Goal: Task Accomplishment & Management: Manage account settings

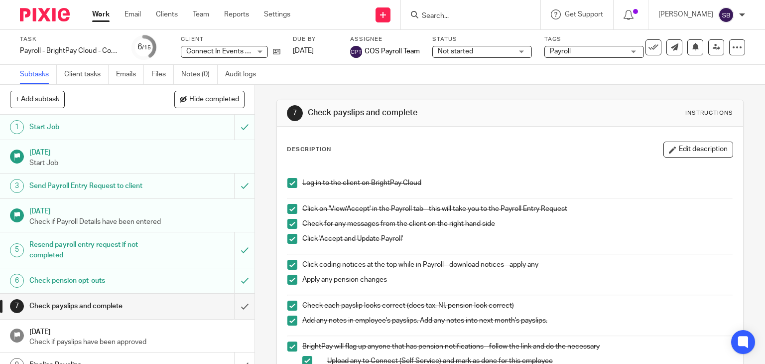
scroll to position [199, 0]
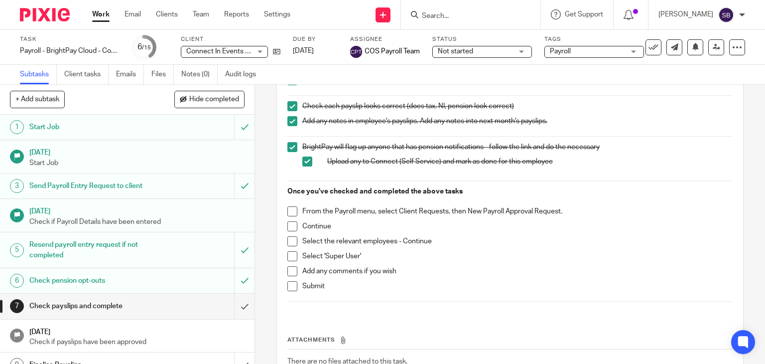
click at [287, 210] on span at bounding box center [292, 211] width 10 height 10
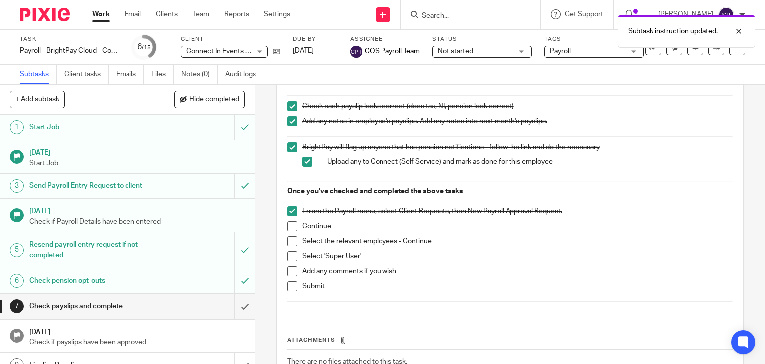
click at [289, 224] on span at bounding box center [292, 226] width 10 height 10
click at [289, 240] on span at bounding box center [292, 241] width 10 height 10
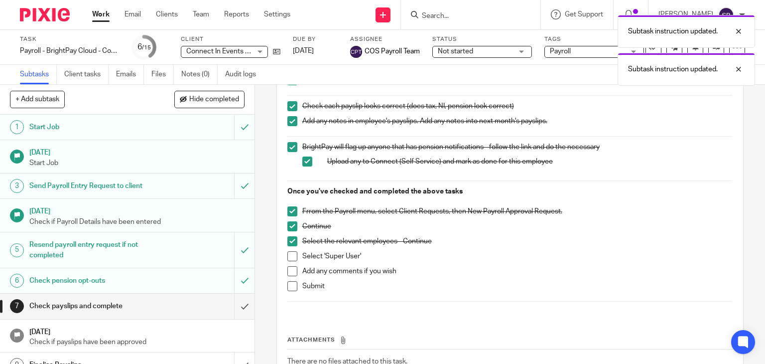
click at [289, 254] on span at bounding box center [292, 256] width 10 height 10
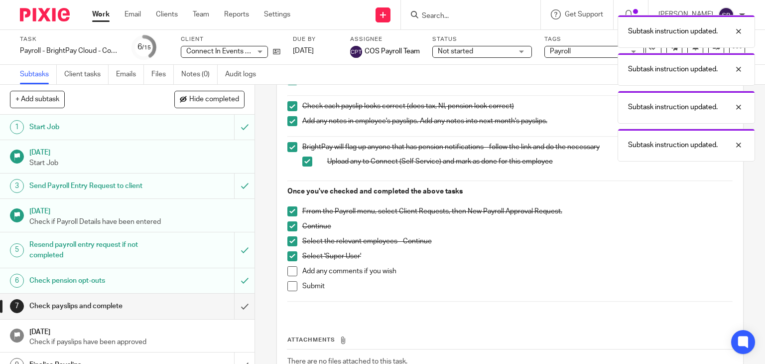
click at [288, 269] on span at bounding box center [292, 271] width 10 height 10
click at [288, 283] on span at bounding box center [292, 286] width 10 height 10
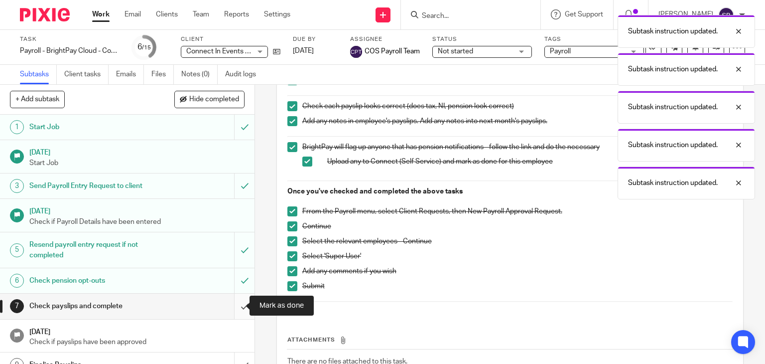
click at [231, 307] on input "submit" at bounding box center [127, 305] width 255 height 25
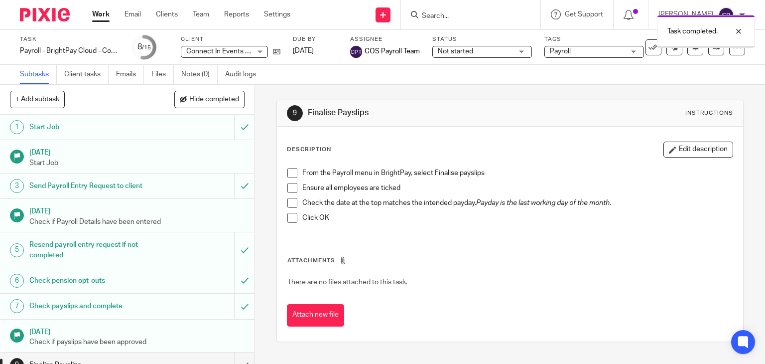
scroll to position [50, 0]
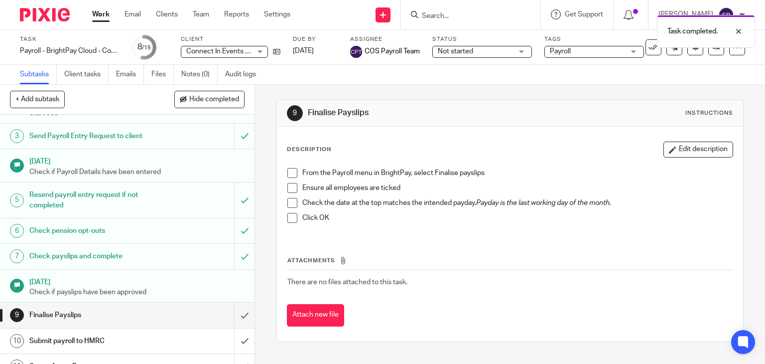
click at [107, 19] on link "Work" at bounding box center [100, 14] width 17 height 10
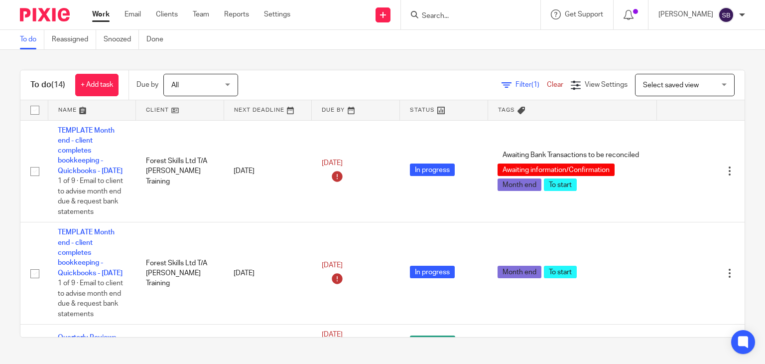
click at [508, 18] on input "Search" at bounding box center [466, 16] width 90 height 9
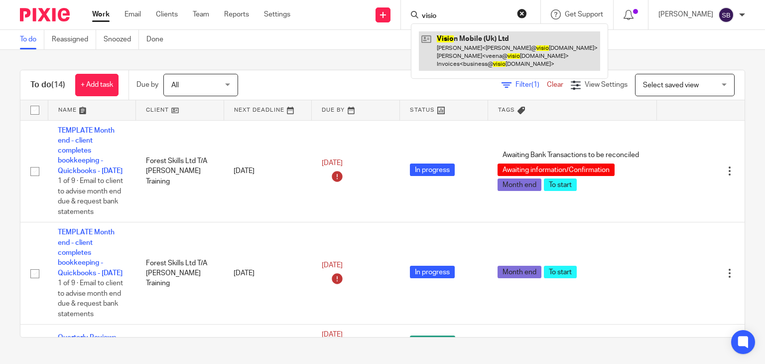
type input "visio"
click at [502, 56] on link at bounding box center [509, 50] width 181 height 39
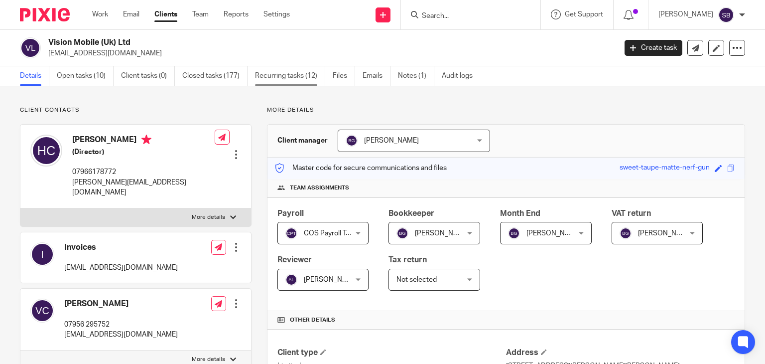
click at [275, 76] on link "Recurring tasks (12)" at bounding box center [290, 75] width 70 height 19
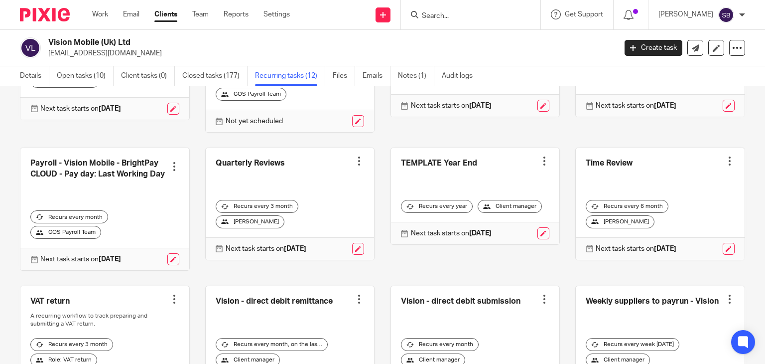
scroll to position [14, 0]
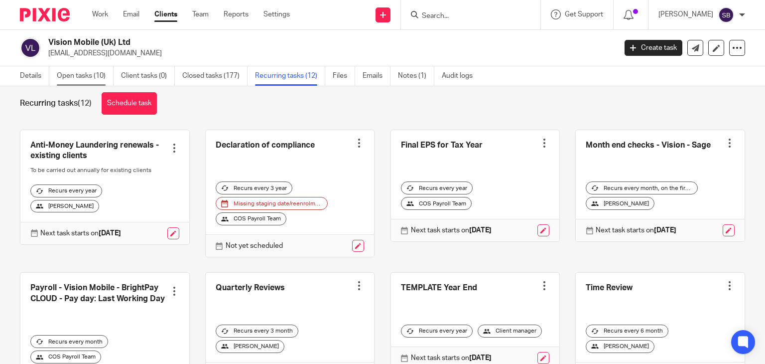
click at [95, 79] on link "Open tasks (10)" at bounding box center [85, 75] width 57 height 19
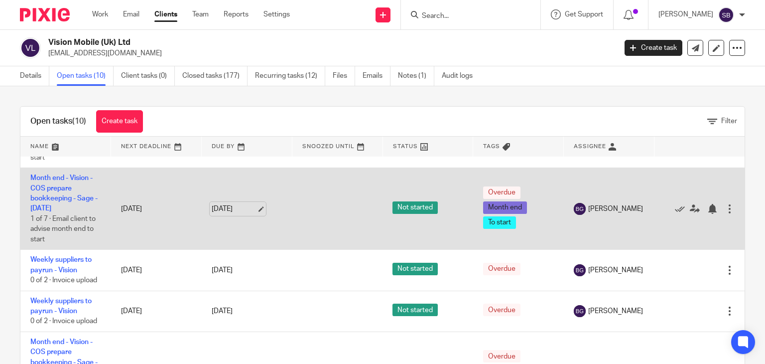
scroll to position [149, 0]
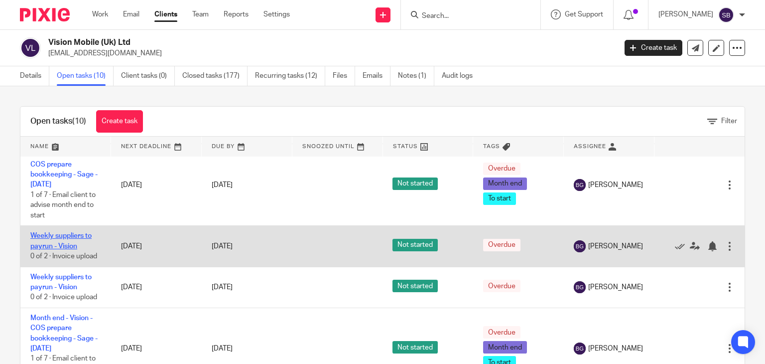
click at [66, 248] on link "Weekly suppliers to payrun - Vision" at bounding box center [60, 240] width 61 height 17
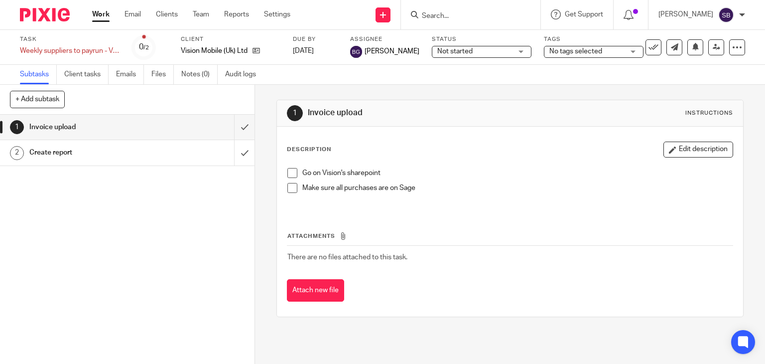
click at [93, 152] on h1 "Create report" at bounding box center [94, 152] width 130 height 15
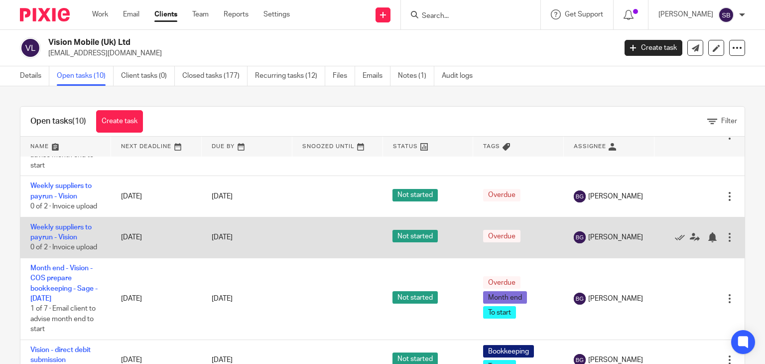
scroll to position [199, 0]
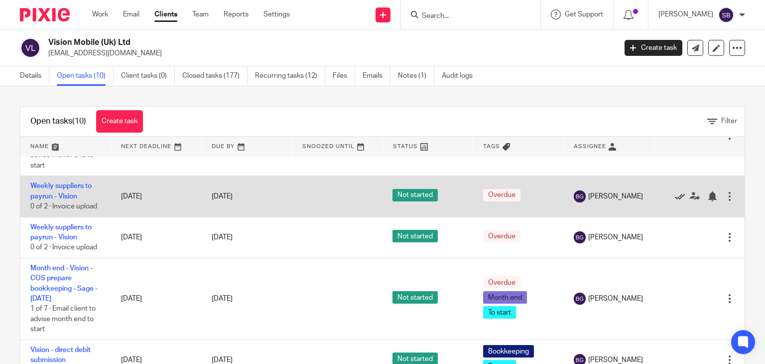
click at [675, 201] on icon at bounding box center [680, 196] width 10 height 10
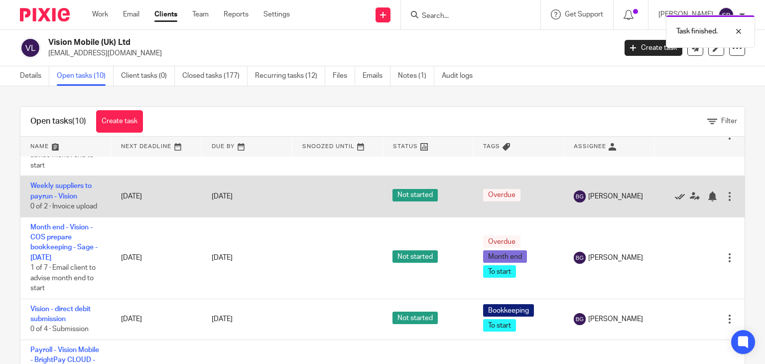
click at [675, 201] on icon at bounding box center [680, 196] width 10 height 10
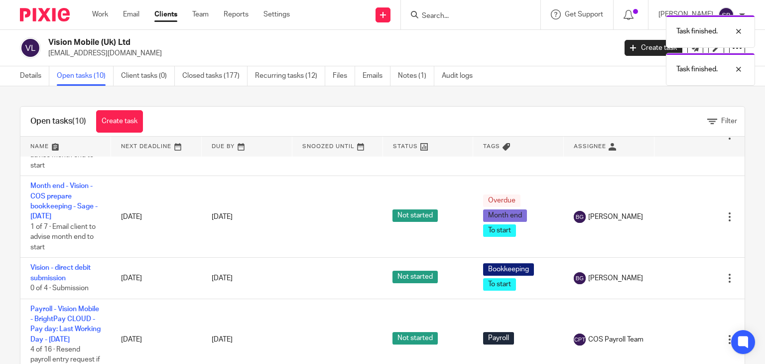
click at [439, 21] on div "Task finished. Task finished." at bounding box center [569, 48] width 373 height 76
click at [739, 33] on div at bounding box center [731, 31] width 27 height 12
click at [738, 31] on div at bounding box center [731, 31] width 27 height 12
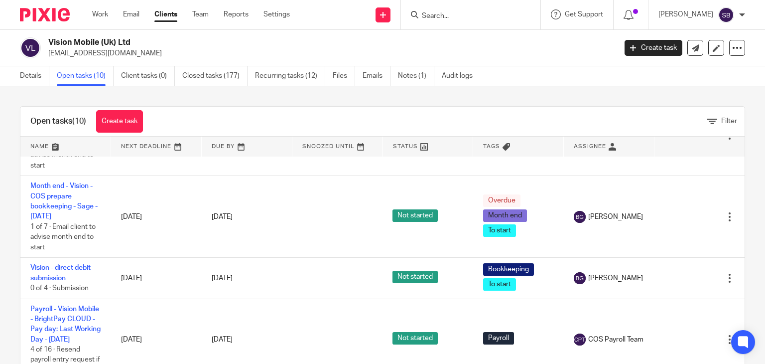
click at [450, 19] on input "Search" at bounding box center [466, 16] width 90 height 9
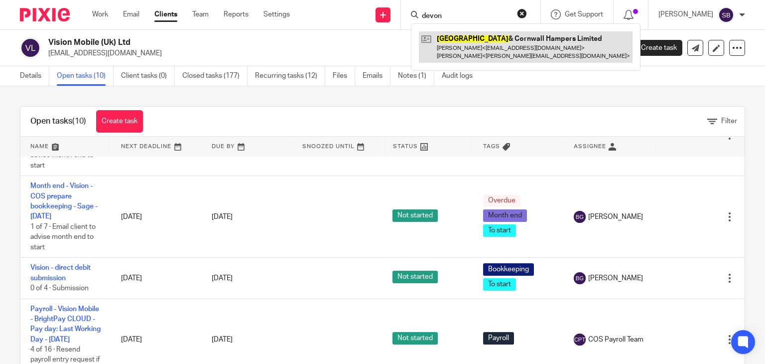
type input "devon"
click at [472, 45] on link at bounding box center [526, 46] width 214 height 31
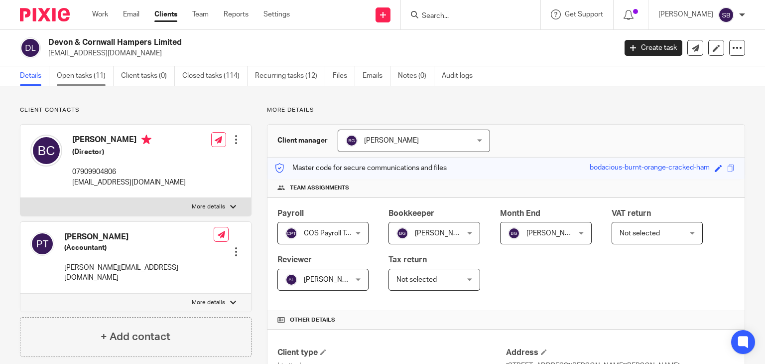
click at [89, 78] on link "Open tasks (11)" at bounding box center [85, 75] width 57 height 19
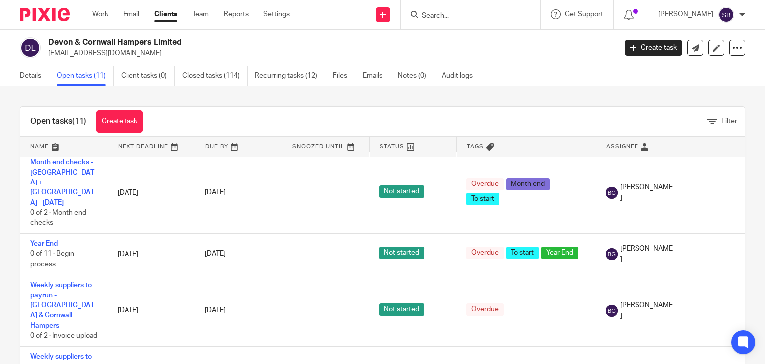
scroll to position [149, 0]
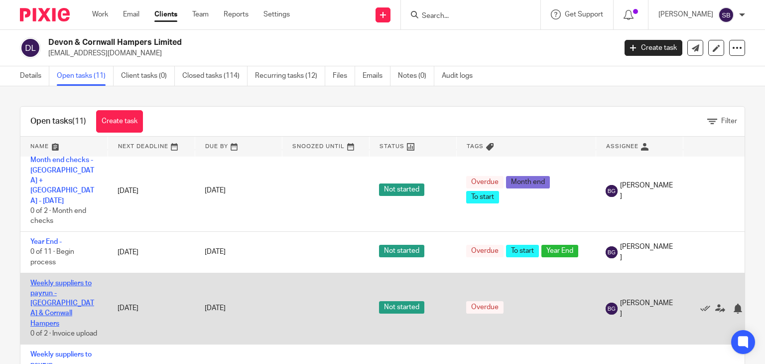
click at [73, 280] on link "Weekly suppliers to payrun - [GEOGRAPHIC_DATA] & Cornwall Hampers" at bounding box center [62, 303] width 64 height 47
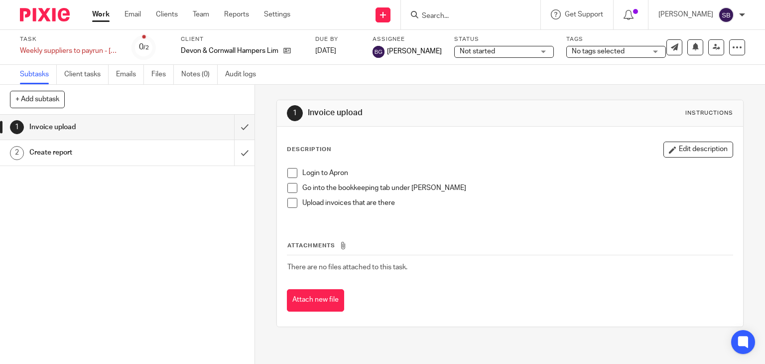
click at [165, 155] on div "Create report" at bounding box center [126, 152] width 195 height 15
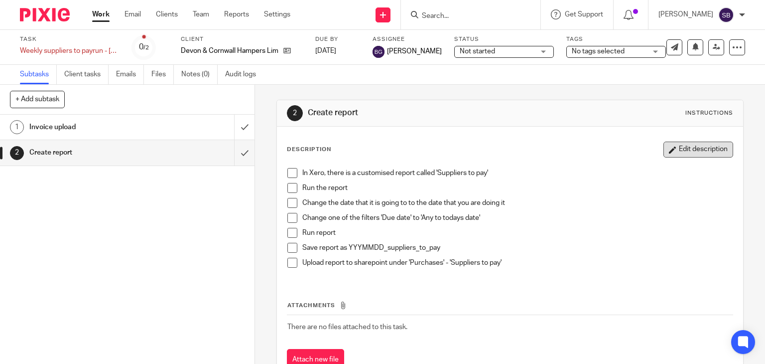
click at [678, 153] on button "Edit description" at bounding box center [699, 150] width 70 height 16
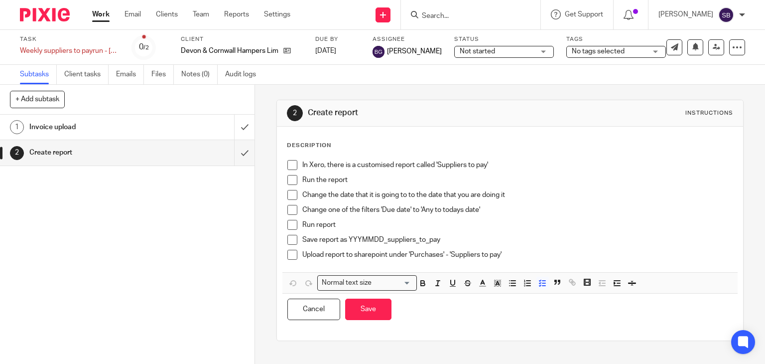
click at [476, 208] on p "Change one of the filters 'Due date' to 'Any to todays date'" at bounding box center [517, 210] width 431 height 10
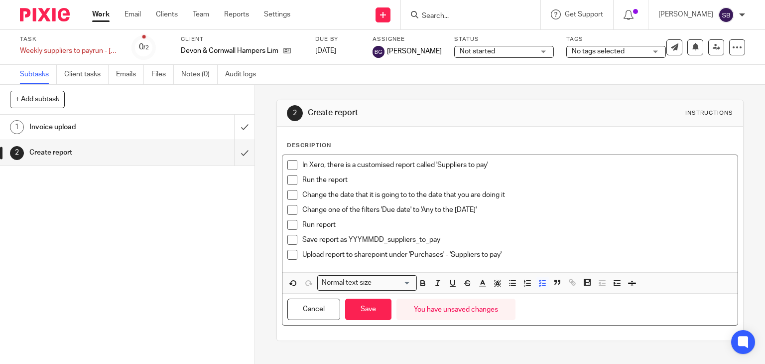
click at [431, 209] on p "Change one of the filters 'Due date' to 'Any to the Sunday'" at bounding box center [517, 210] width 431 height 10
click at [359, 308] on button "Save" at bounding box center [368, 308] width 46 height 21
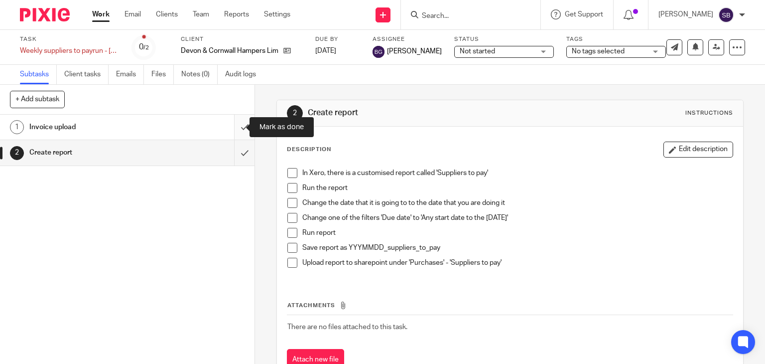
click at [236, 127] on input "submit" at bounding box center [127, 127] width 255 height 25
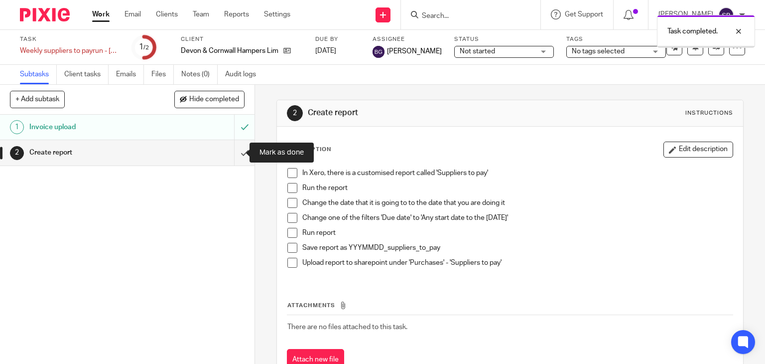
click at [236, 150] on input "submit" at bounding box center [127, 152] width 255 height 25
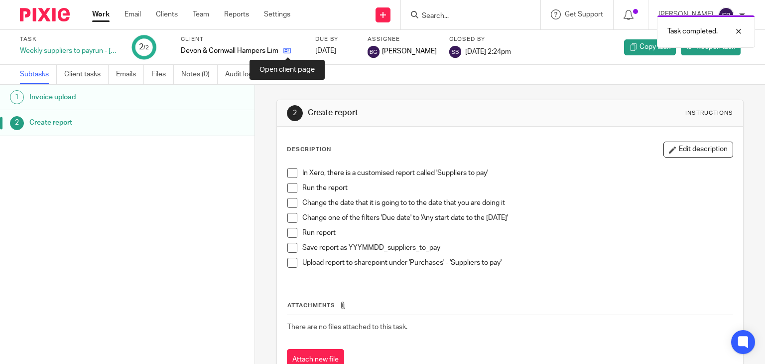
click at [285, 53] on icon at bounding box center [287, 50] width 7 height 7
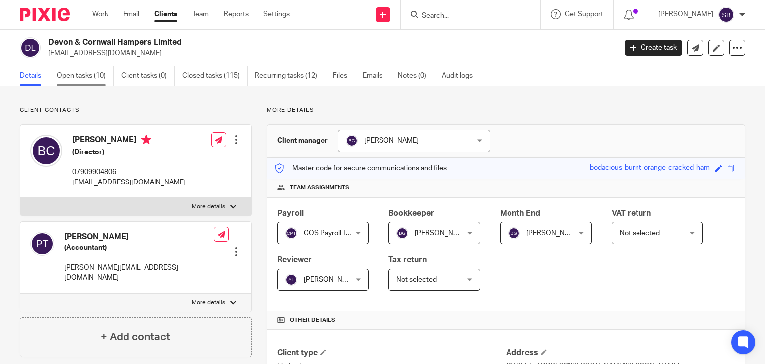
click at [89, 79] on link "Open tasks (10)" at bounding box center [85, 75] width 57 height 19
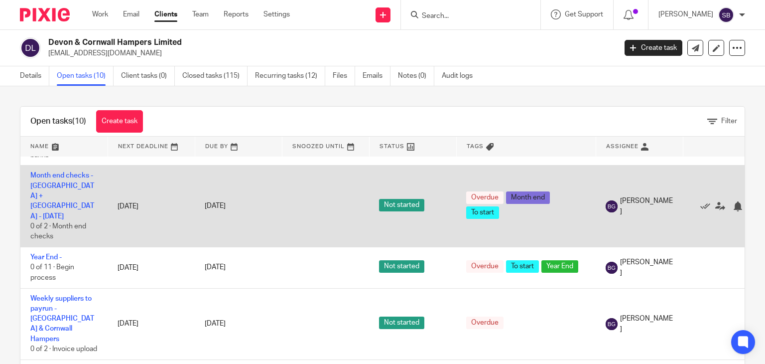
scroll to position [149, 0]
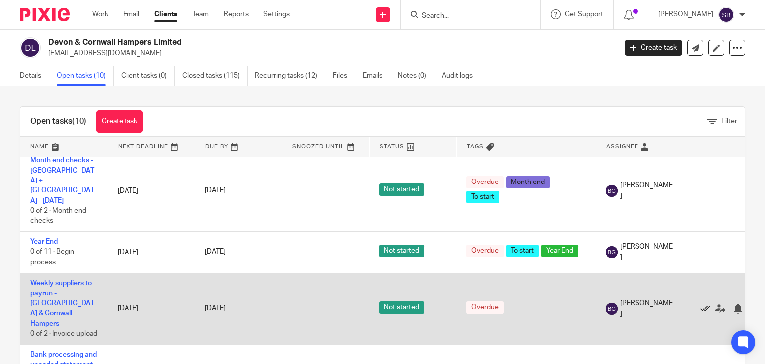
click at [706, 303] on icon at bounding box center [706, 308] width 10 height 10
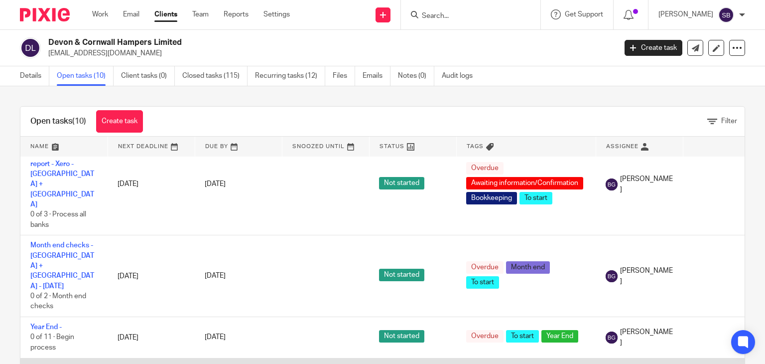
scroll to position [0, 0]
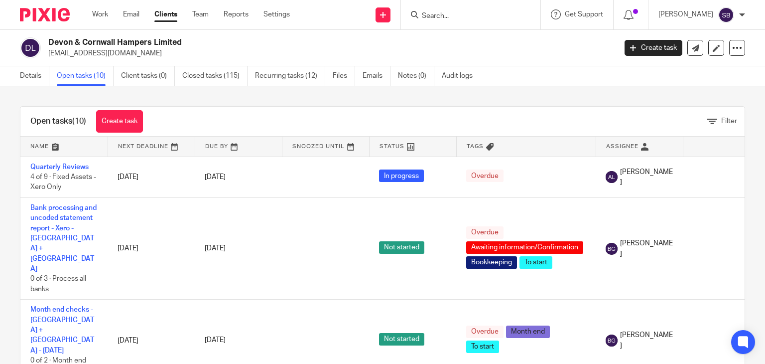
click at [480, 14] on input "Search" at bounding box center [466, 16] width 90 height 9
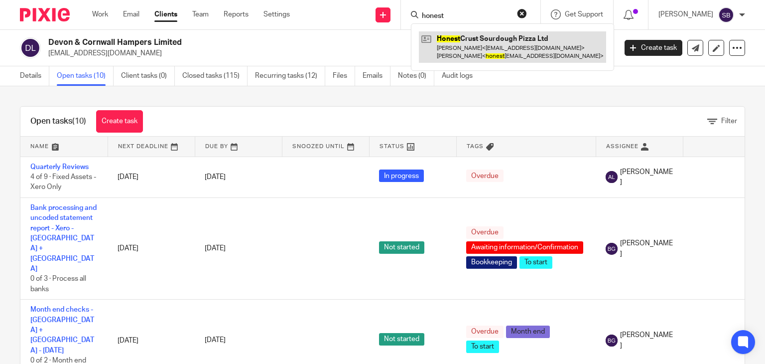
type input "honest"
click at [475, 43] on link at bounding box center [512, 46] width 187 height 31
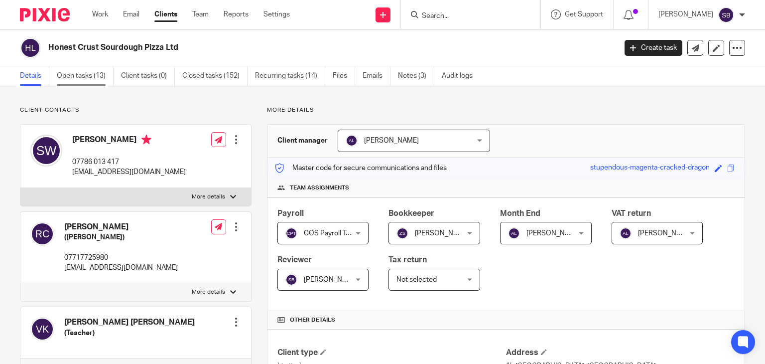
click at [103, 76] on link "Open tasks (13)" at bounding box center [85, 75] width 57 height 19
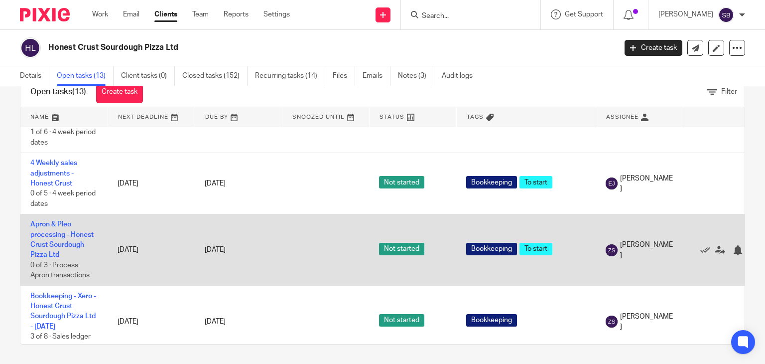
scroll to position [634, 0]
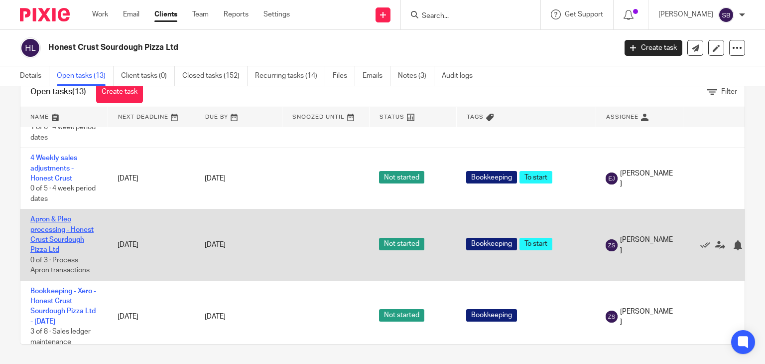
click at [66, 224] on link "Apron & Pleo processing - Honest Crust Sourdough Pizza Ltd" at bounding box center [61, 234] width 63 height 37
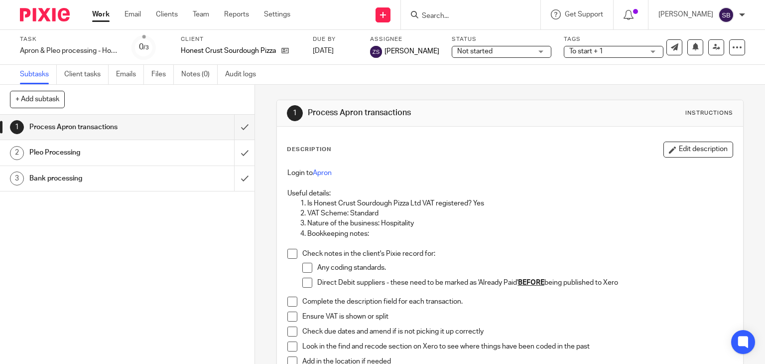
click at [68, 150] on h1 "Pleo Processing" at bounding box center [94, 152] width 130 height 15
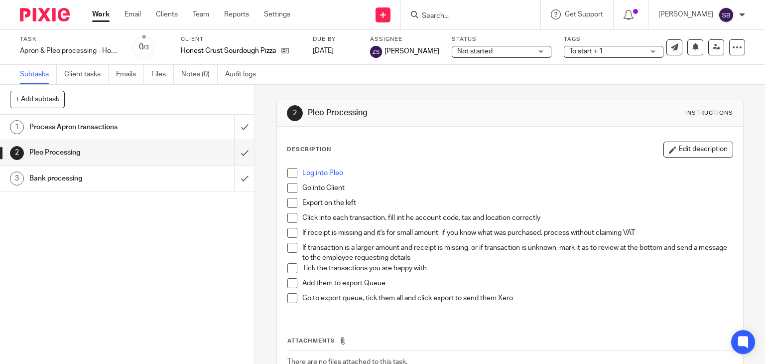
click at [97, 17] on link "Work" at bounding box center [100, 14] width 17 height 10
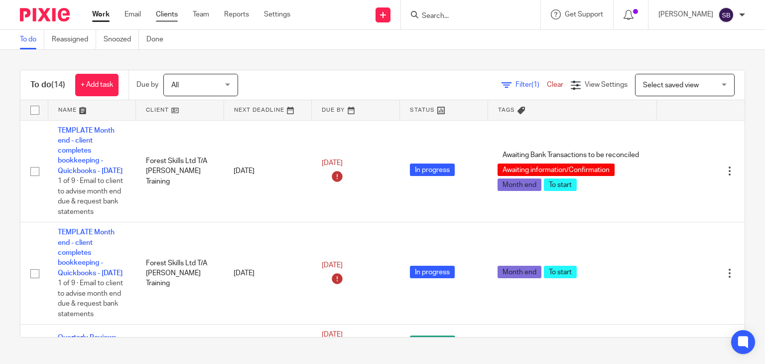
click at [162, 15] on link "Clients" at bounding box center [167, 14] width 22 height 10
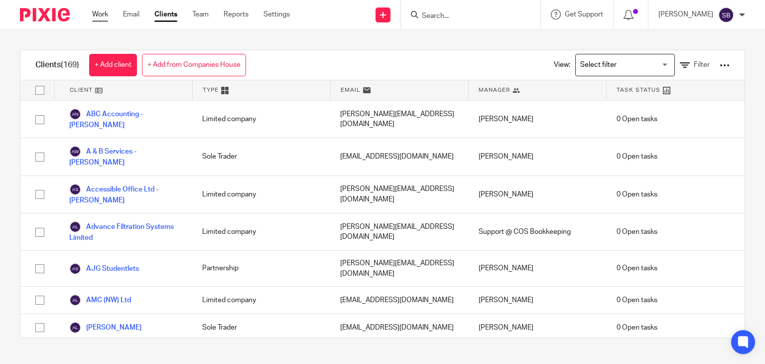
click at [96, 17] on link "Work" at bounding box center [100, 14] width 16 height 10
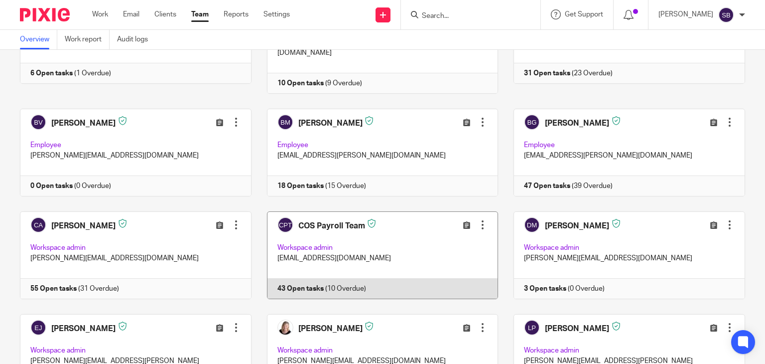
scroll to position [149, 0]
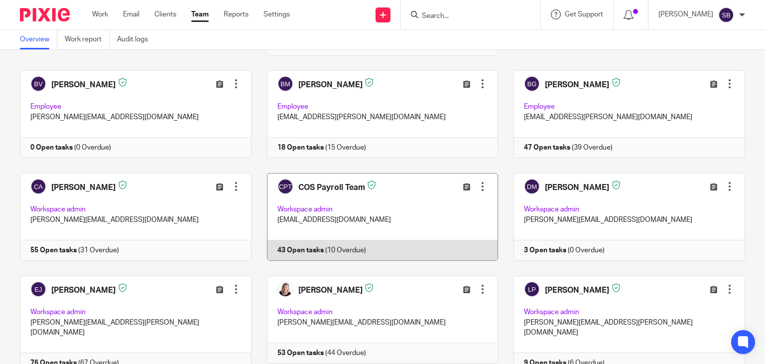
click at [337, 243] on link at bounding box center [375, 217] width 247 height 88
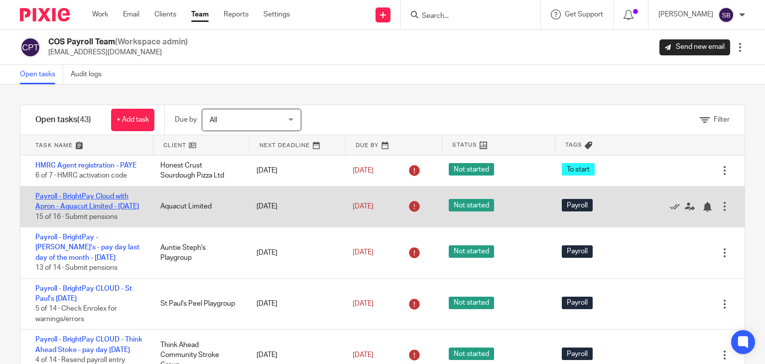
click at [98, 208] on link "Payroll - BrightPay Cloud with Apron - Aquacut Limited - [DATE]" at bounding box center [87, 201] width 104 height 17
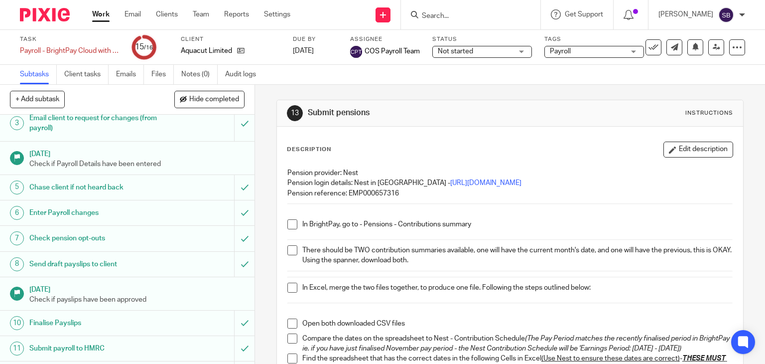
scroll to position [192, 0]
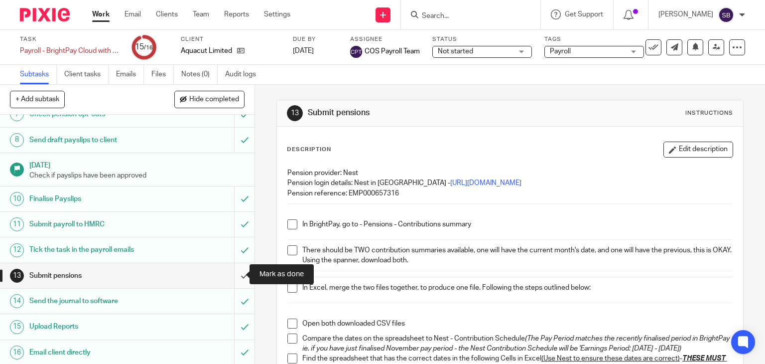
click at [232, 276] on input "submit" at bounding box center [127, 275] width 255 height 25
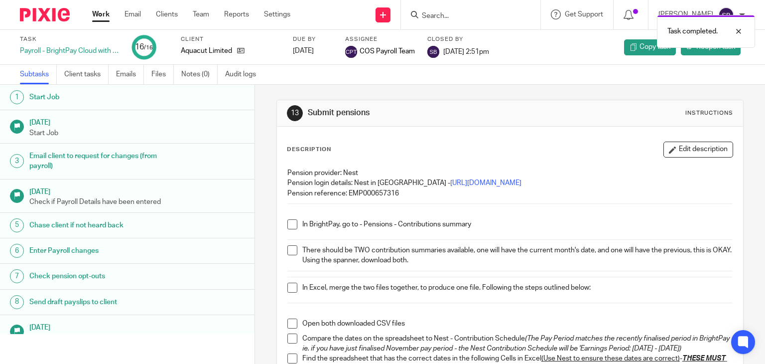
click at [212, 14] on ul "Work Email Clients Team Reports Settings" at bounding box center [198, 14] width 213 height 10
click at [206, 14] on link "Team" at bounding box center [201, 14] width 16 height 10
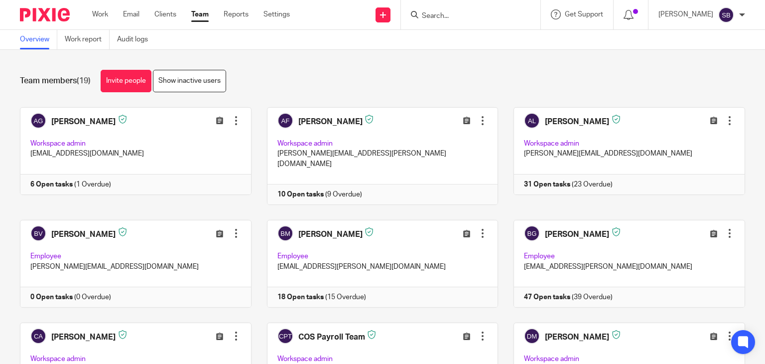
click at [475, 18] on input "Search" at bounding box center [466, 16] width 90 height 9
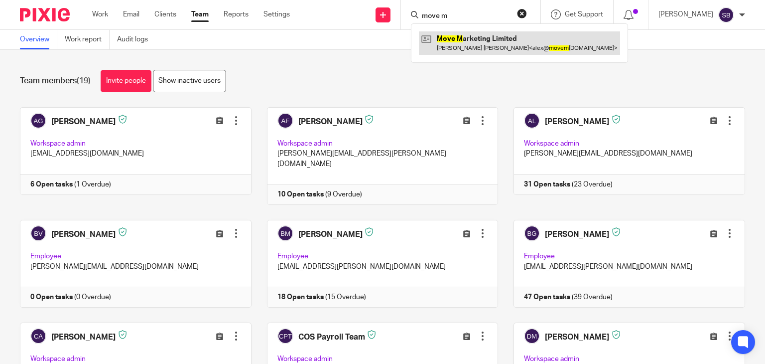
type input "move m"
click at [480, 41] on link at bounding box center [519, 42] width 201 height 23
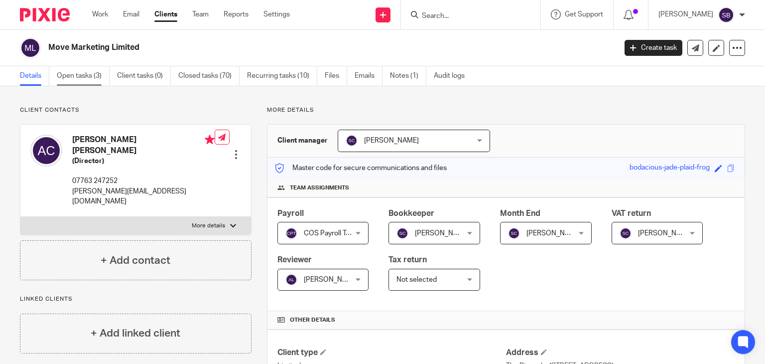
click at [65, 67] on link "Open tasks (3)" at bounding box center [83, 75] width 53 height 19
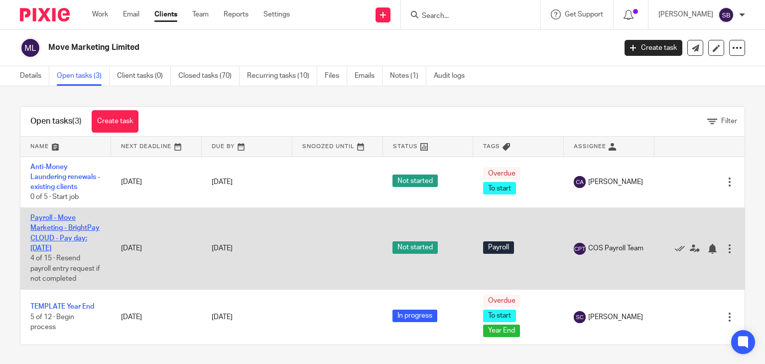
click at [69, 238] on link "Payroll - Move Marketing - BrightPay CLOUD - Pay day: [DATE]" at bounding box center [64, 232] width 69 height 37
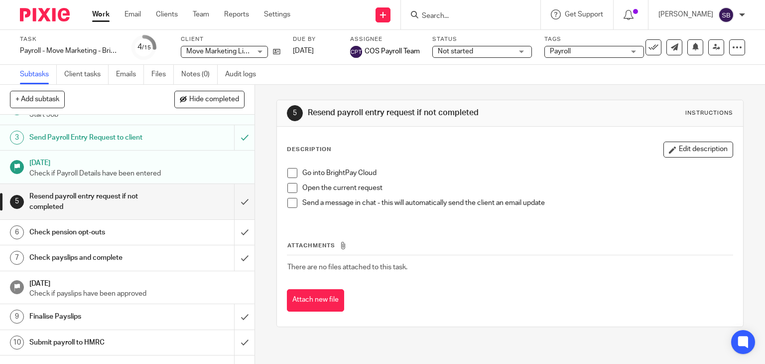
scroll to position [100, 0]
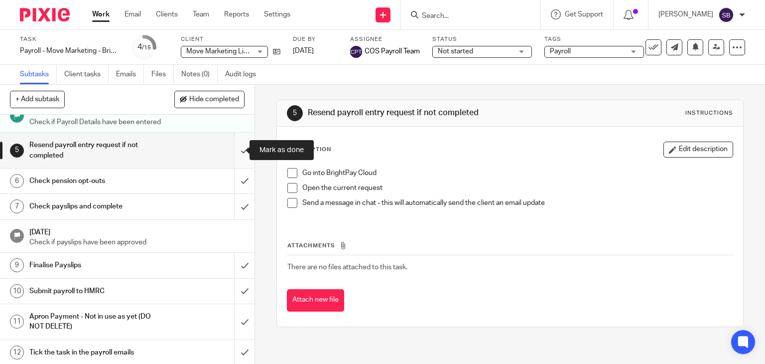
click at [232, 156] on input "submit" at bounding box center [127, 150] width 255 height 35
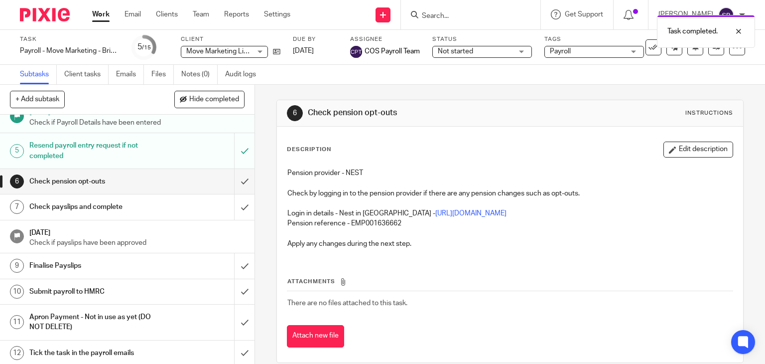
scroll to position [100, 0]
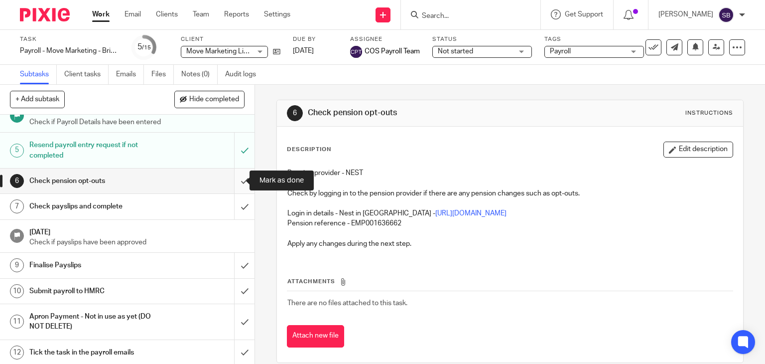
click at [236, 182] on input "submit" at bounding box center [127, 180] width 255 height 25
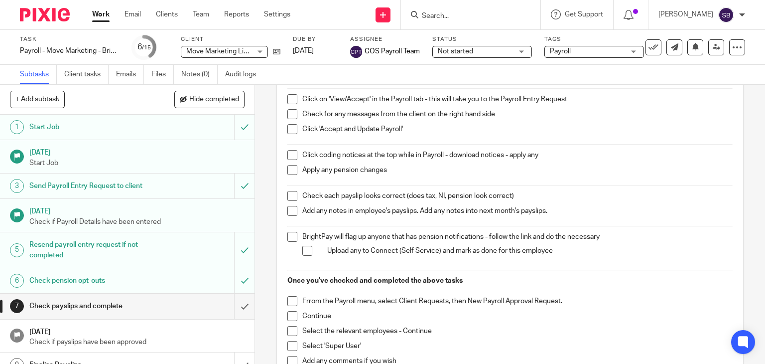
scroll to position [50, 0]
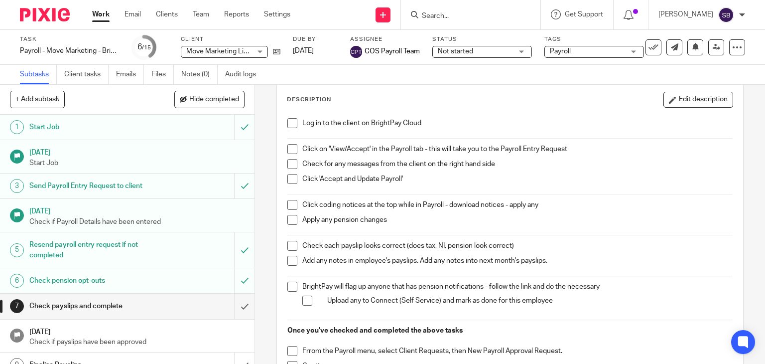
click at [289, 124] on span at bounding box center [292, 123] width 10 height 10
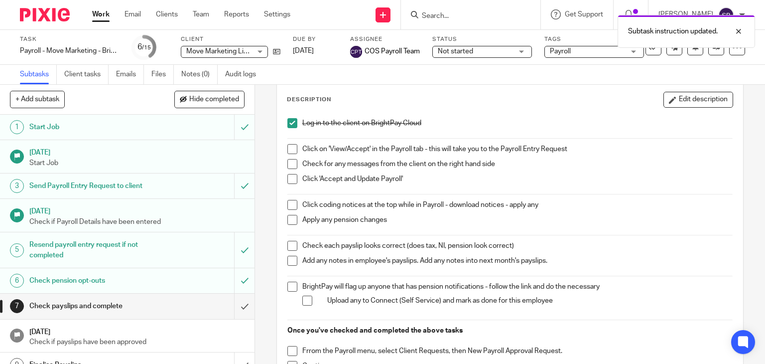
click at [291, 149] on span at bounding box center [292, 149] width 10 height 10
click at [288, 164] on span at bounding box center [292, 164] width 10 height 10
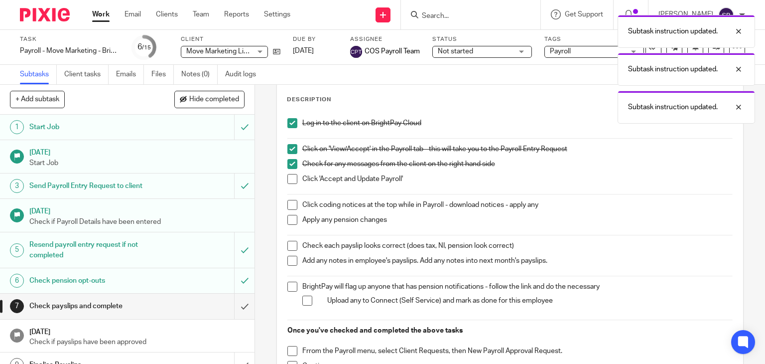
click at [287, 182] on span at bounding box center [292, 179] width 10 height 10
click at [288, 196] on div "Log in to the client on BrightPay Cloud Click on 'View/Accept' in the Payroll t…" at bounding box center [511, 283] width 456 height 341
click at [289, 202] on span at bounding box center [292, 205] width 10 height 10
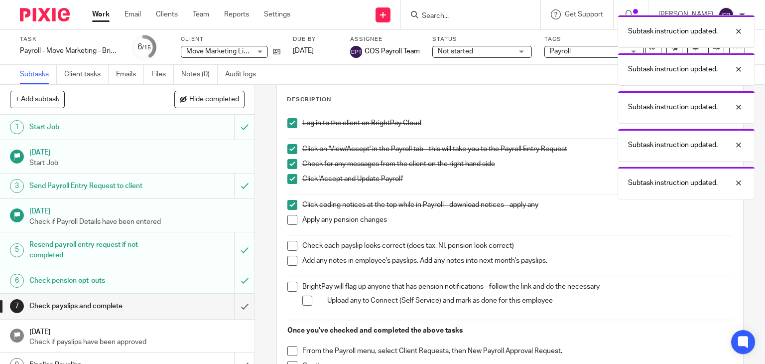
click at [291, 220] on span at bounding box center [292, 220] width 10 height 10
click at [287, 247] on span at bounding box center [292, 246] width 10 height 10
click at [290, 263] on span at bounding box center [292, 261] width 10 height 10
click at [287, 284] on span at bounding box center [292, 287] width 10 height 10
click at [306, 296] on span at bounding box center [307, 300] width 10 height 10
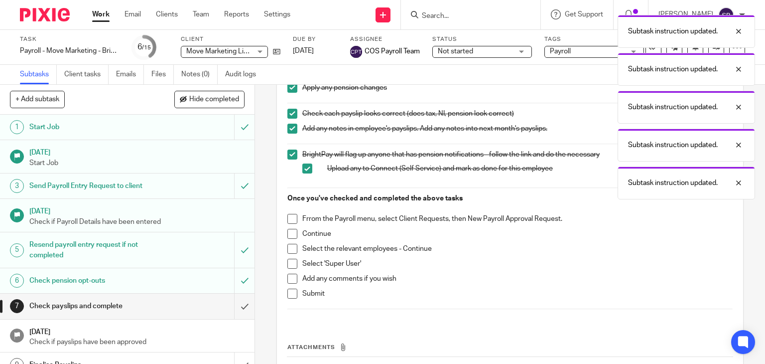
scroll to position [199, 0]
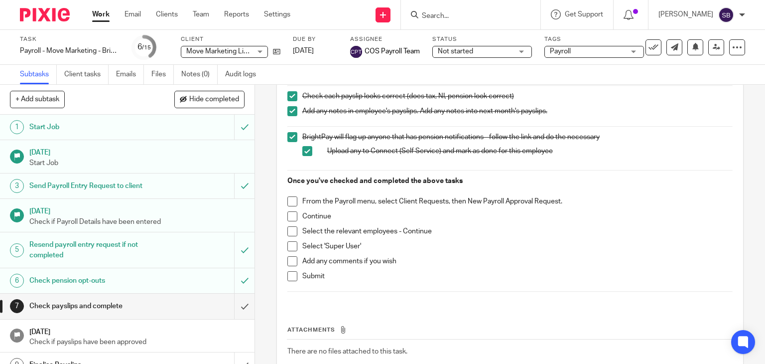
drag, startPoint x: 285, startPoint y: 201, endPoint x: 286, endPoint y: 208, distance: 6.6
click at [287, 201] on span at bounding box center [292, 201] width 10 height 10
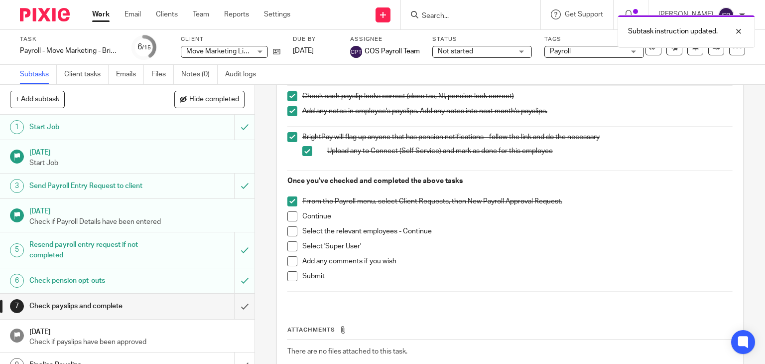
click at [287, 216] on span at bounding box center [292, 216] width 10 height 10
click at [289, 228] on span at bounding box center [292, 231] width 10 height 10
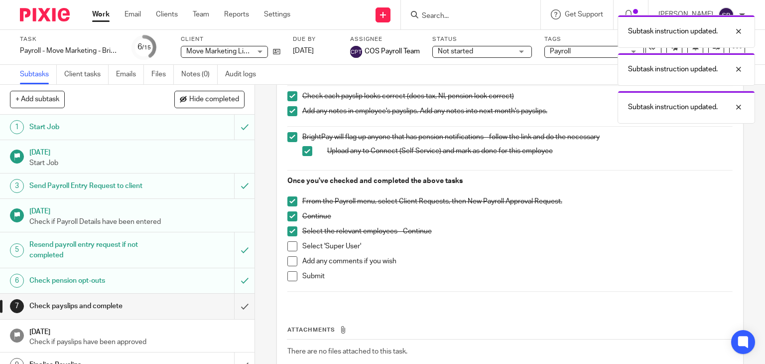
click at [289, 239] on li "Select the relevant employees - Continue" at bounding box center [510, 233] width 446 height 15
click at [290, 256] on span at bounding box center [292, 261] width 10 height 10
click at [288, 248] on span at bounding box center [292, 246] width 10 height 10
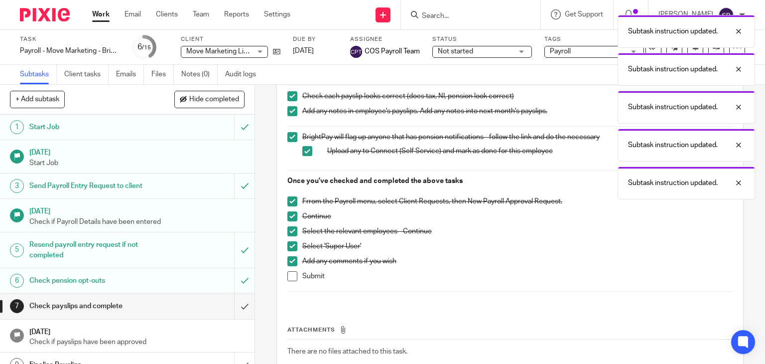
click at [287, 277] on span at bounding box center [292, 276] width 10 height 10
click at [238, 304] on input "submit" at bounding box center [127, 305] width 255 height 25
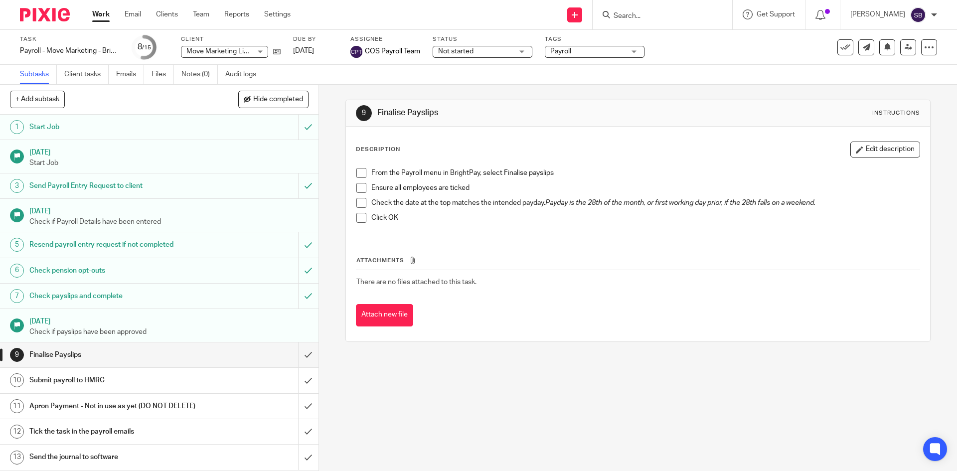
click at [658, 16] on input "Search" at bounding box center [657, 16] width 90 height 9
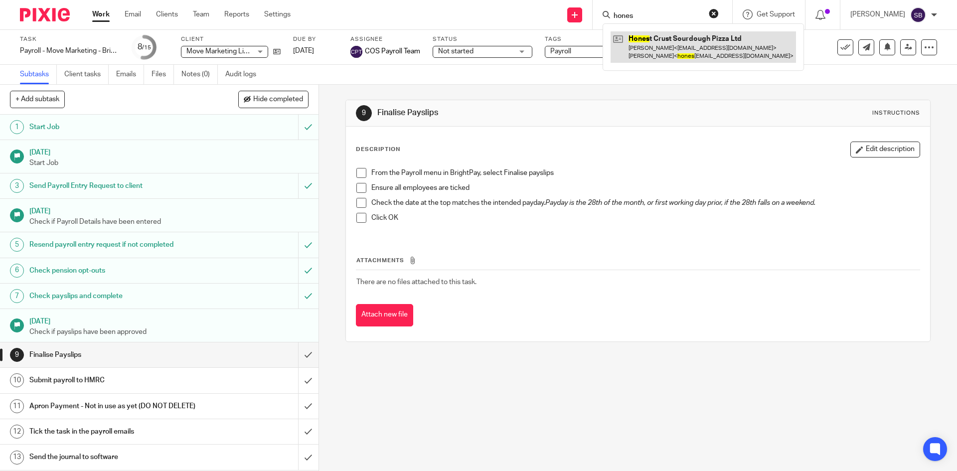
type input "hones"
click at [676, 39] on link at bounding box center [702, 46] width 185 height 31
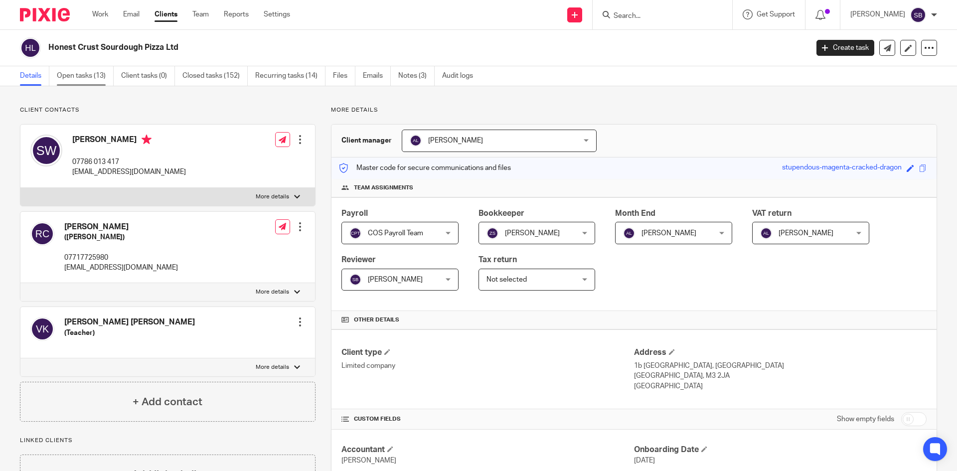
click at [95, 76] on link "Open tasks (13)" at bounding box center [85, 75] width 57 height 19
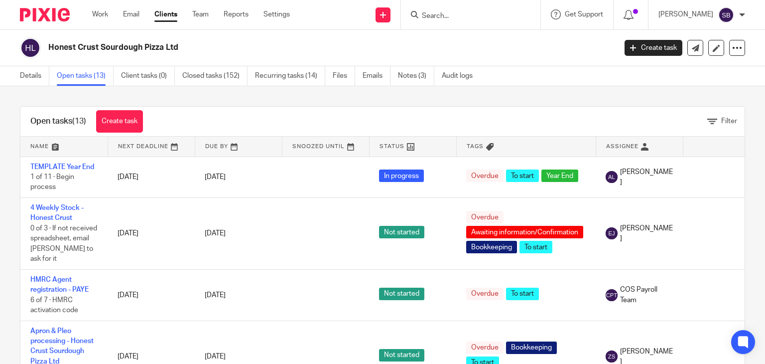
click at [472, 17] on input "Search" at bounding box center [466, 16] width 90 height 9
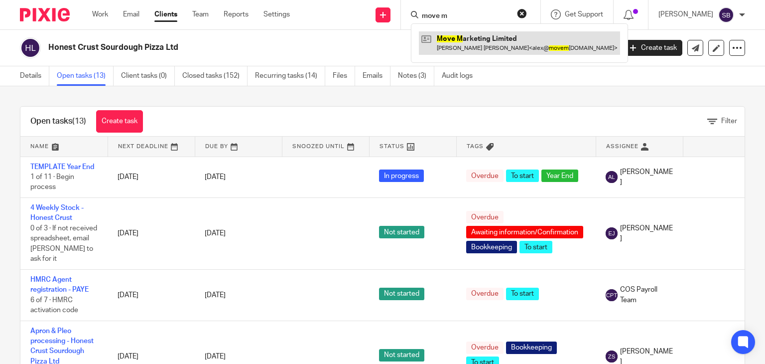
type input "move m"
click at [503, 44] on link at bounding box center [519, 42] width 201 height 23
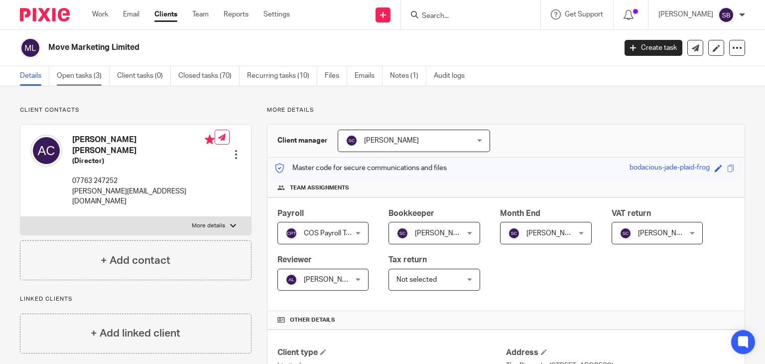
click at [97, 74] on link "Open tasks (3)" at bounding box center [83, 75] width 53 height 19
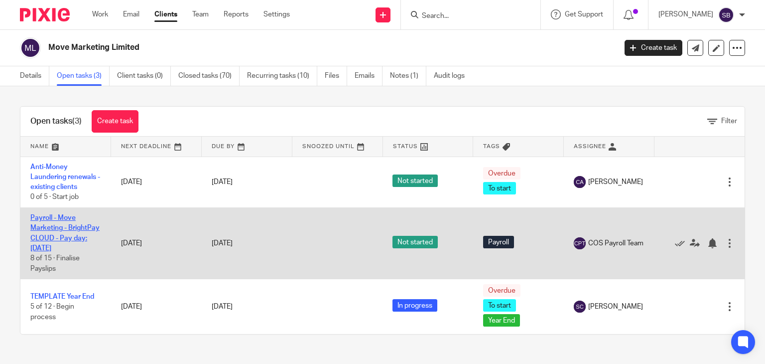
click at [54, 238] on link "Payroll - Move Marketing - BrightPay CLOUD - Pay day: [DATE]" at bounding box center [64, 232] width 69 height 37
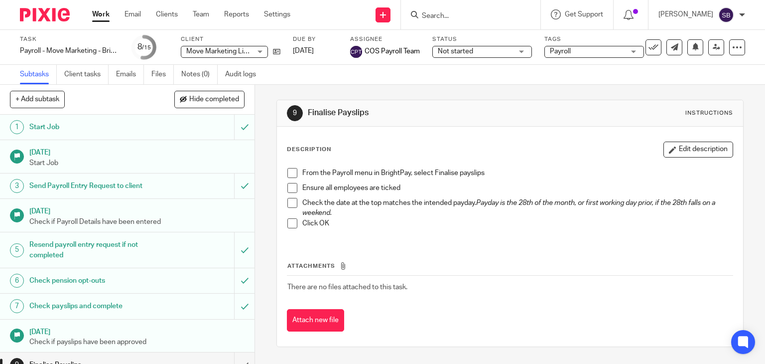
click at [283, 168] on div "From the Payroll menu in BrightPay, select Finalise payslips Ensure all employe…" at bounding box center [511, 202] width 456 height 78
click at [287, 172] on span at bounding box center [292, 173] width 10 height 10
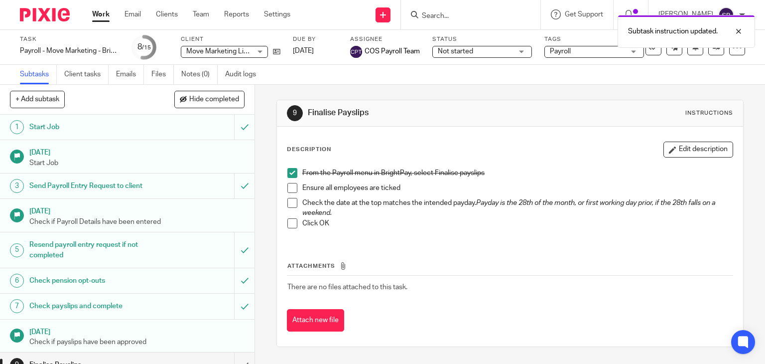
click at [291, 193] on li "Ensure all employees are ticked" at bounding box center [510, 190] width 446 height 15
drag, startPoint x: 289, startPoint y: 199, endPoint x: 290, endPoint y: 194, distance: 5.5
click at [290, 199] on span at bounding box center [292, 203] width 10 height 10
click at [290, 187] on span at bounding box center [292, 188] width 10 height 10
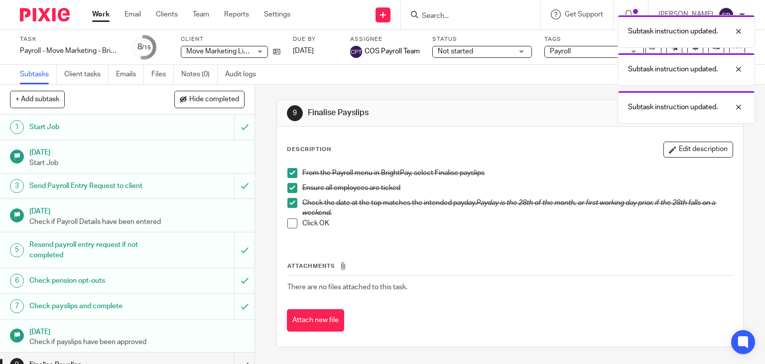
click at [289, 223] on span at bounding box center [292, 223] width 10 height 10
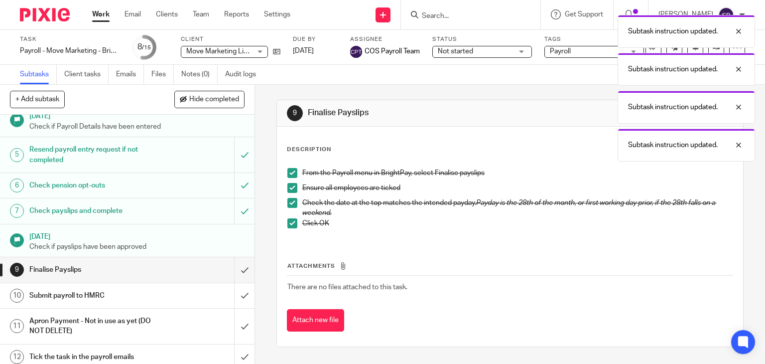
scroll to position [149, 0]
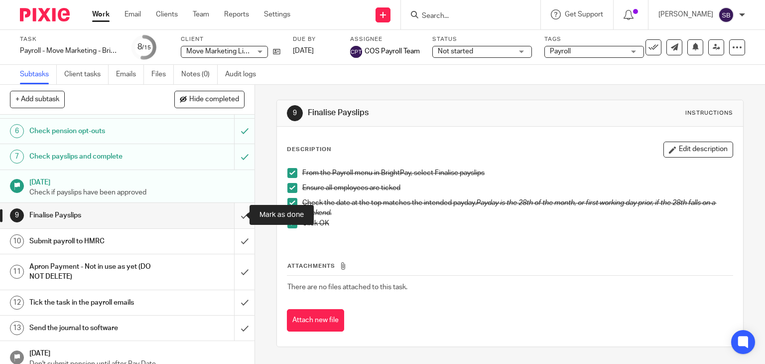
click at [232, 217] on input "submit" at bounding box center [127, 215] width 255 height 25
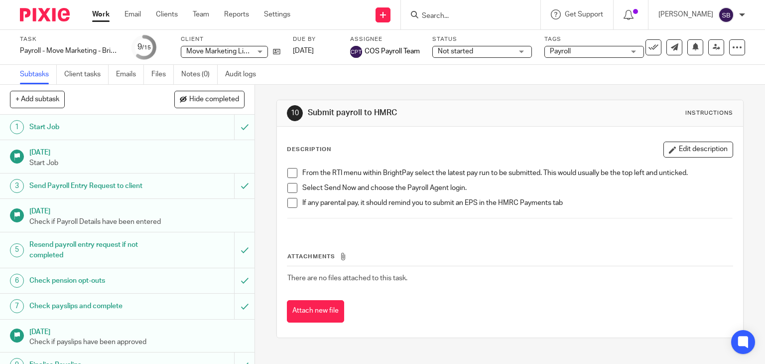
click at [287, 172] on span at bounding box center [292, 173] width 10 height 10
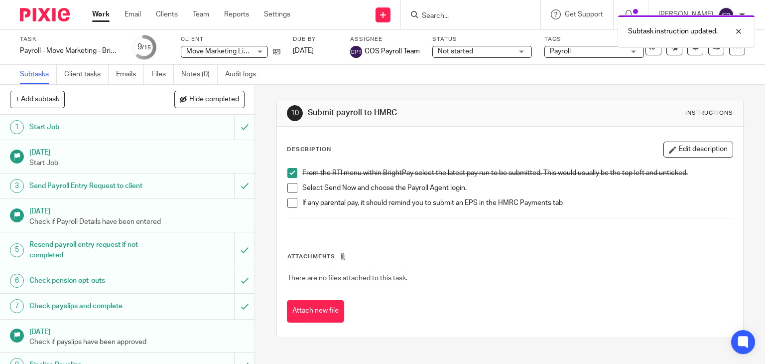
click at [287, 185] on span at bounding box center [292, 188] width 10 height 10
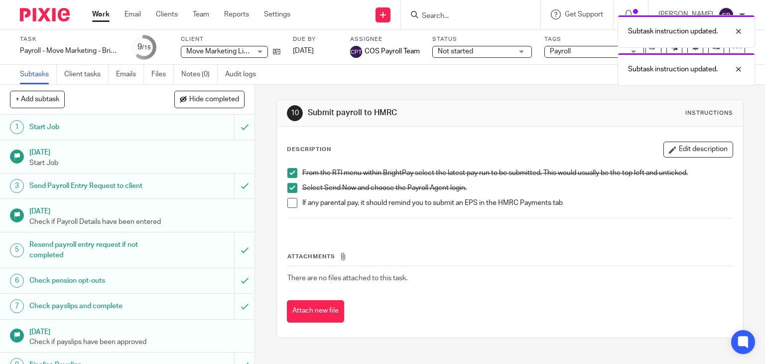
click at [288, 200] on span at bounding box center [292, 203] width 10 height 10
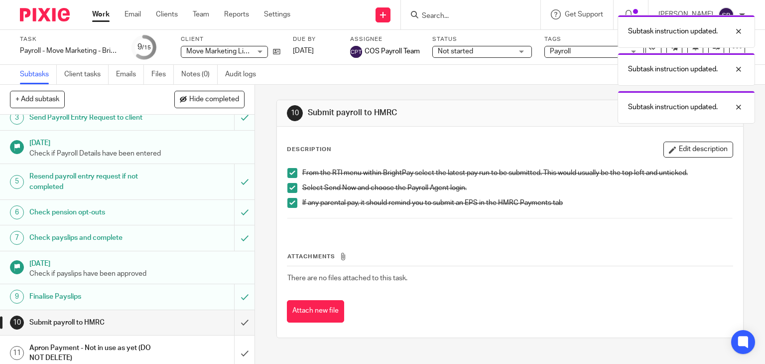
scroll to position [149, 0]
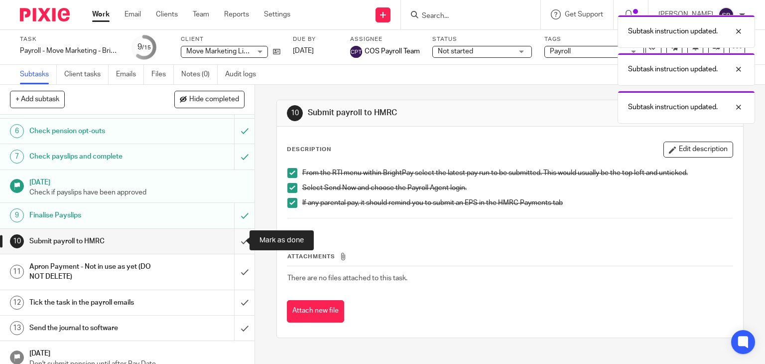
click at [231, 233] on input "submit" at bounding box center [127, 241] width 255 height 25
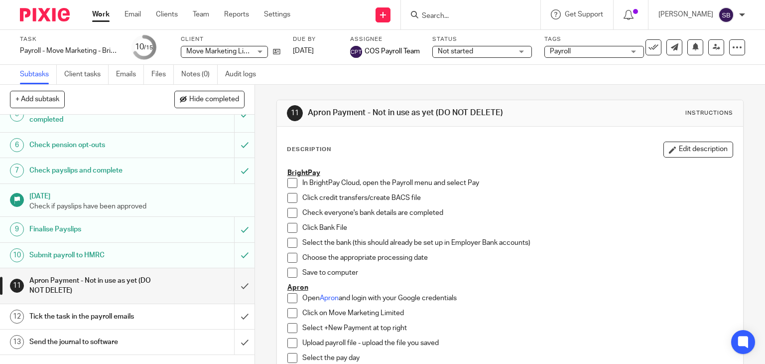
scroll to position [184, 0]
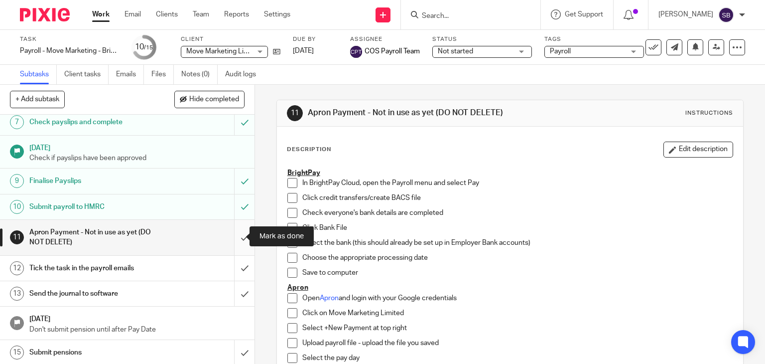
click at [231, 236] on input "submit" at bounding box center [127, 237] width 255 height 35
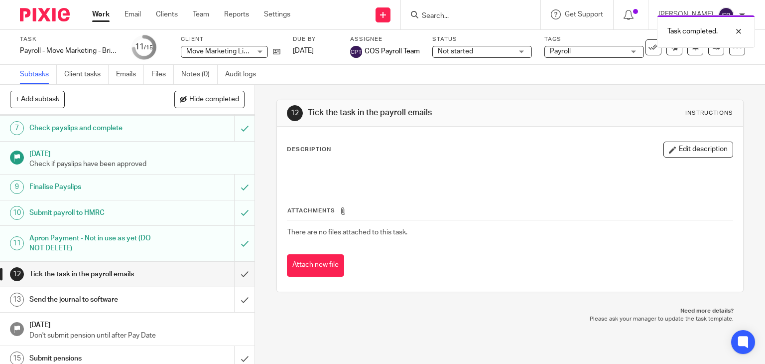
scroll to position [184, 0]
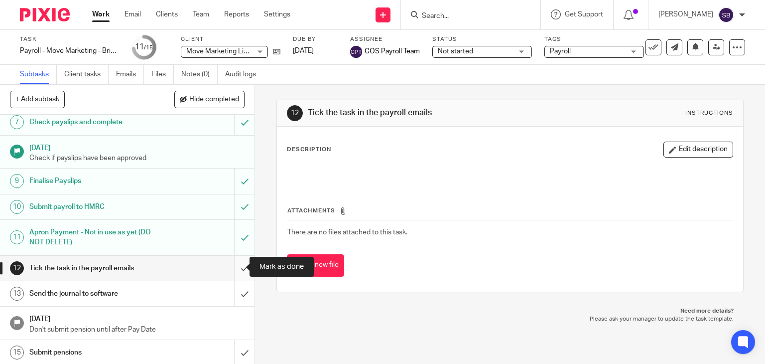
click at [235, 268] on input "submit" at bounding box center [127, 268] width 255 height 25
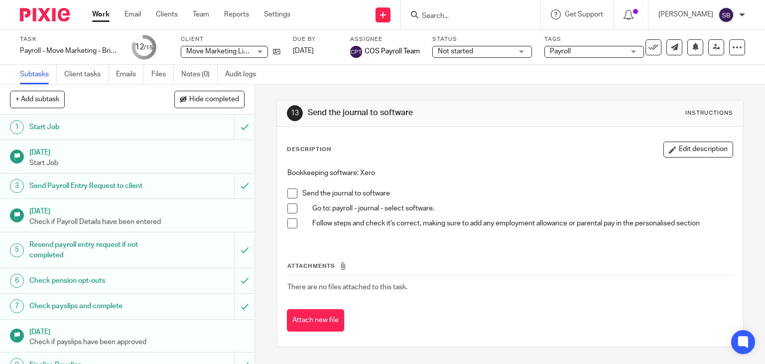
scroll to position [184, 0]
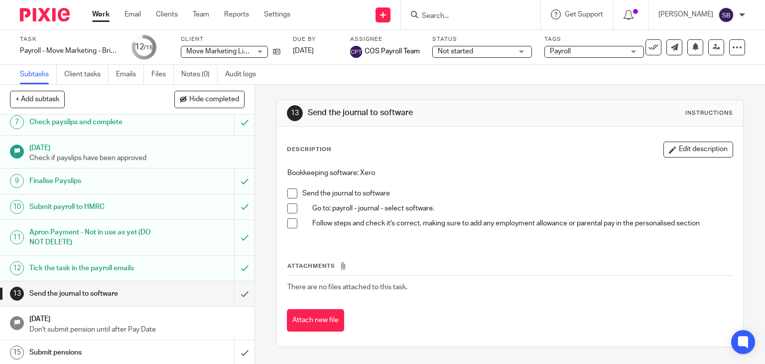
click at [287, 192] on span at bounding box center [292, 193] width 10 height 10
click at [290, 208] on span at bounding box center [292, 208] width 10 height 10
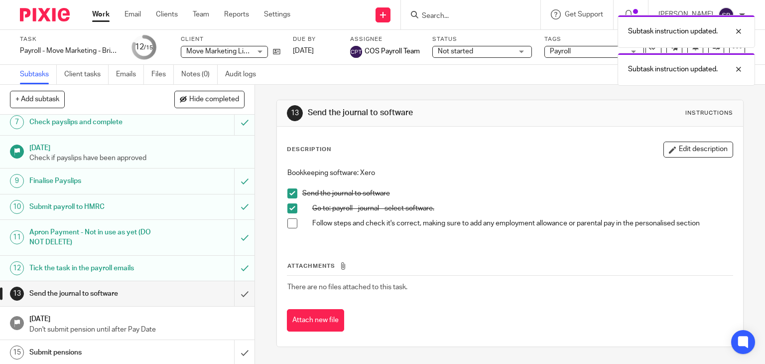
click at [291, 220] on span at bounding box center [292, 223] width 10 height 10
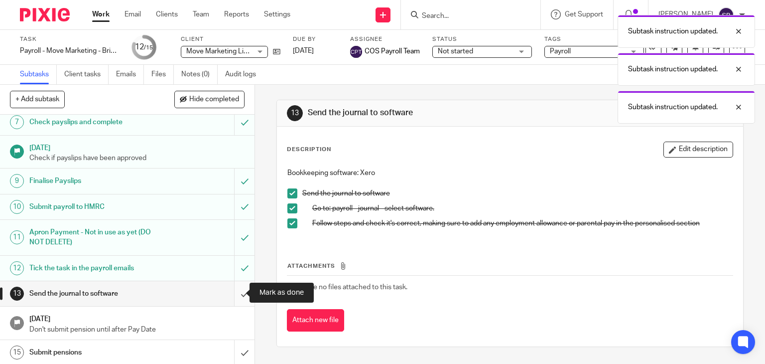
click at [232, 294] on input "submit" at bounding box center [127, 293] width 255 height 25
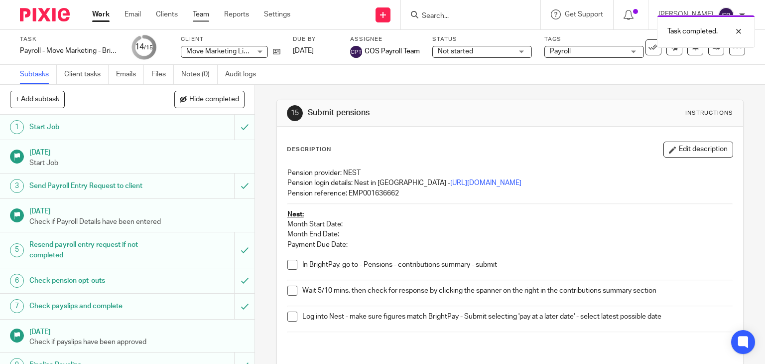
click at [196, 13] on link "Team" at bounding box center [201, 14] width 16 height 10
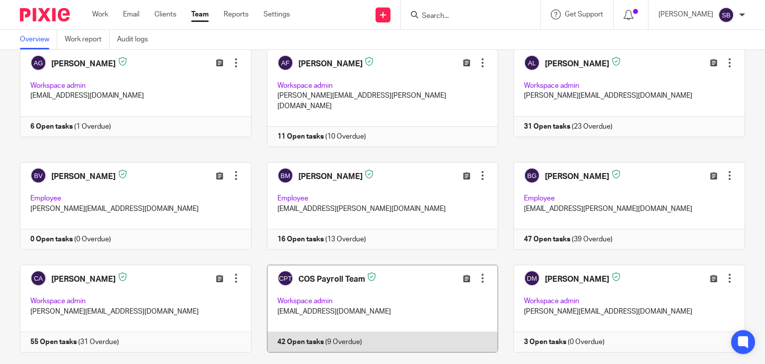
scroll to position [100, 0]
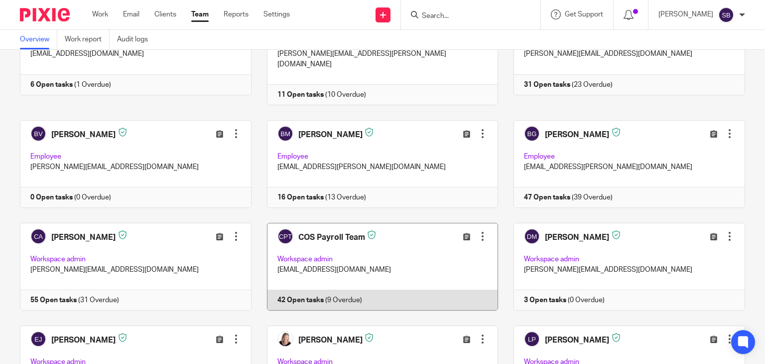
click at [338, 289] on link at bounding box center [375, 267] width 247 height 88
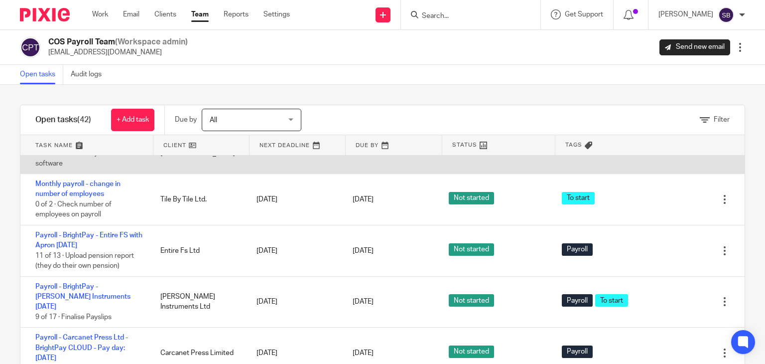
scroll to position [349, 0]
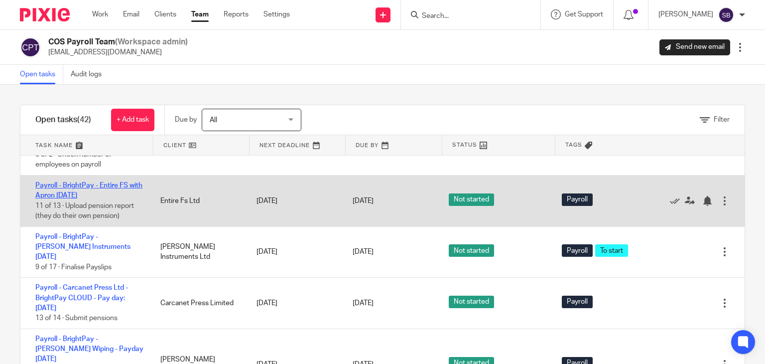
click at [93, 199] on link "Payroll - BrightPay - Entire FS with Apron 21st - August 2025" at bounding box center [88, 190] width 107 height 17
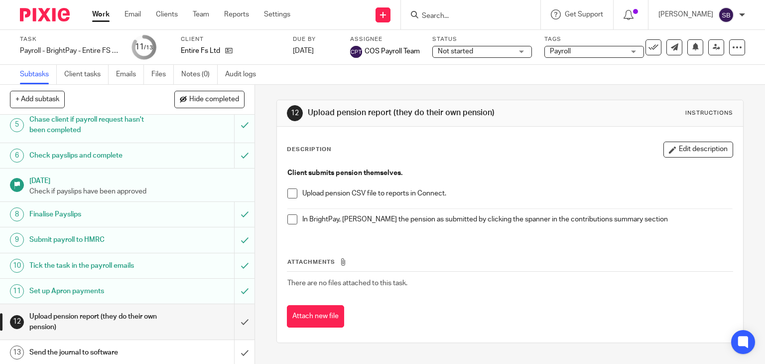
scroll to position [126, 0]
click at [289, 195] on span at bounding box center [292, 193] width 10 height 10
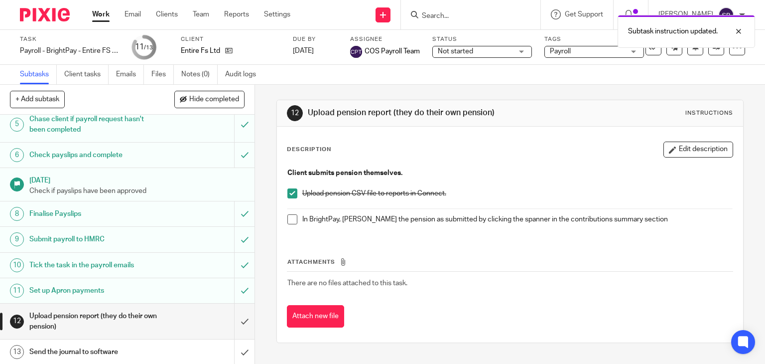
click at [289, 222] on span at bounding box center [292, 219] width 10 height 10
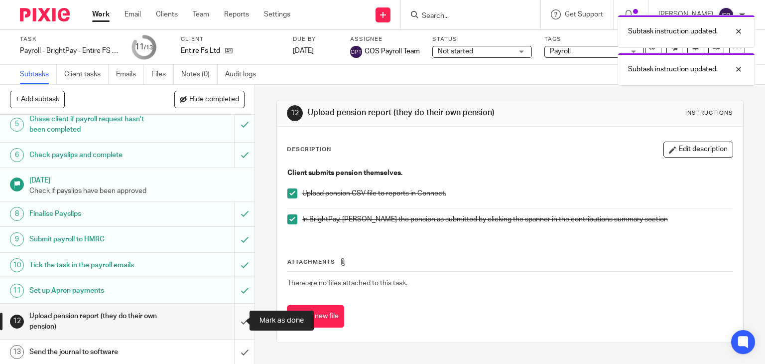
click at [239, 315] on input "submit" at bounding box center [127, 320] width 255 height 35
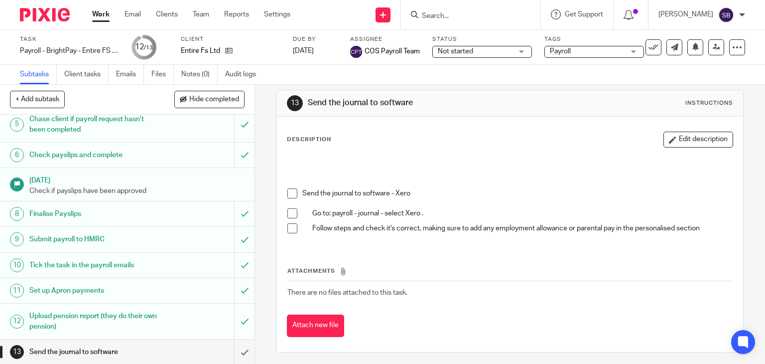
scroll to position [12, 0]
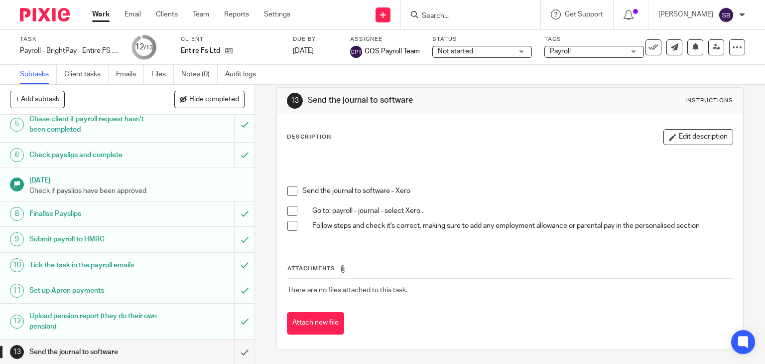
click at [289, 190] on span at bounding box center [292, 191] width 10 height 10
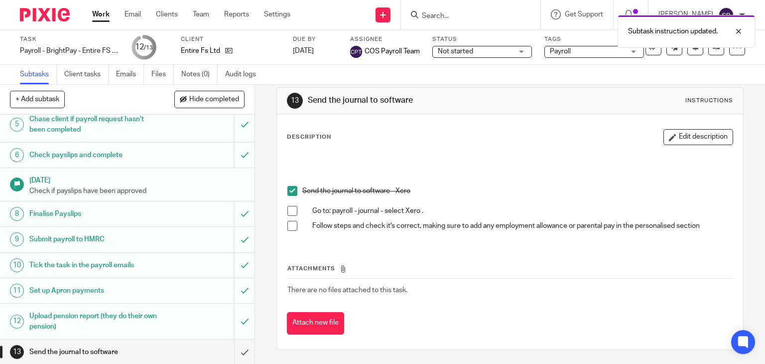
click at [290, 210] on span at bounding box center [292, 211] width 10 height 10
click at [292, 223] on span at bounding box center [292, 226] width 10 height 10
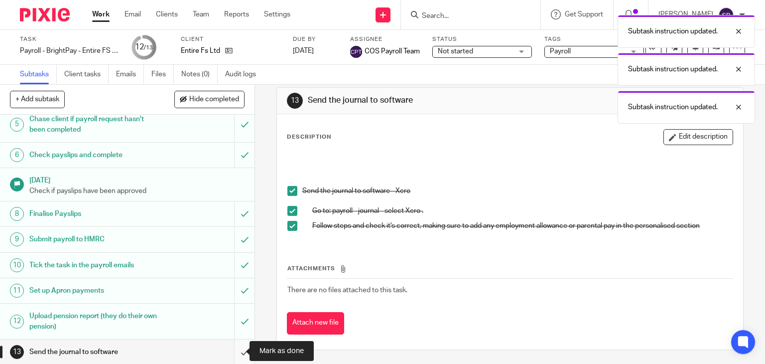
click at [233, 346] on input "submit" at bounding box center [127, 351] width 255 height 25
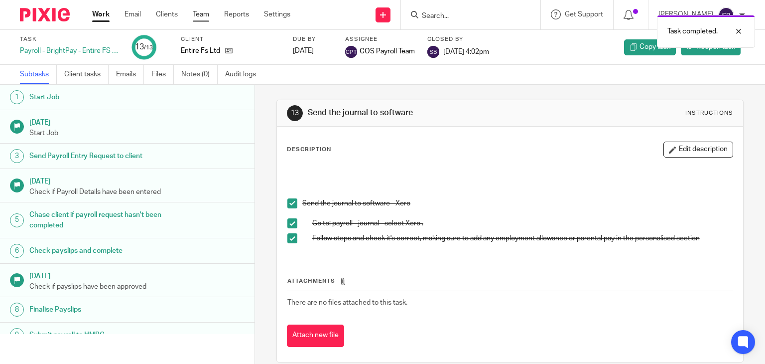
click at [197, 16] on link "Team" at bounding box center [201, 14] width 16 height 10
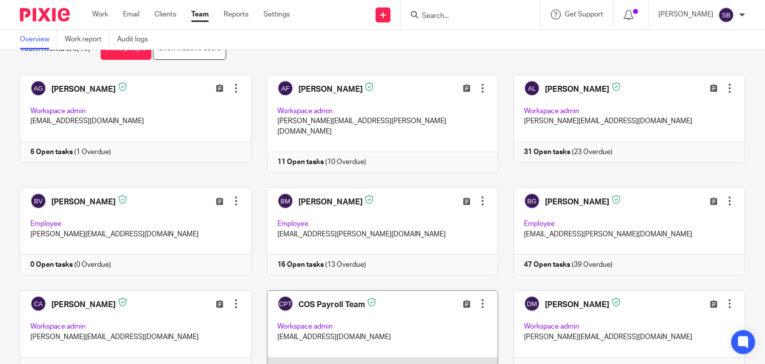
scroll to position [50, 0]
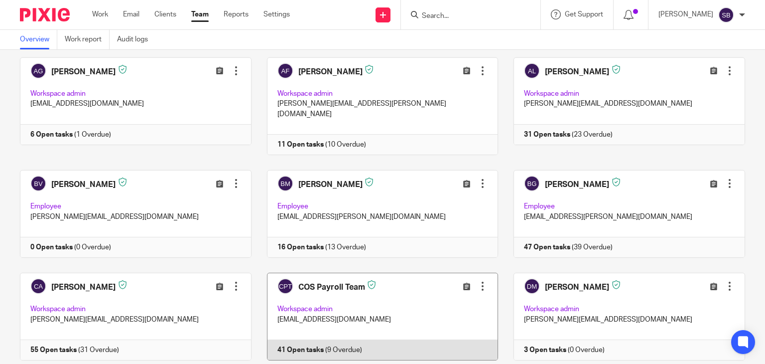
click at [343, 341] on link at bounding box center [375, 317] width 247 height 88
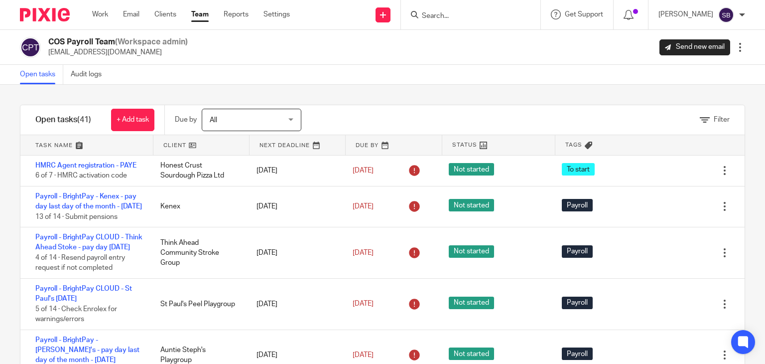
click at [492, 16] on input "Search" at bounding box center [466, 16] width 90 height 9
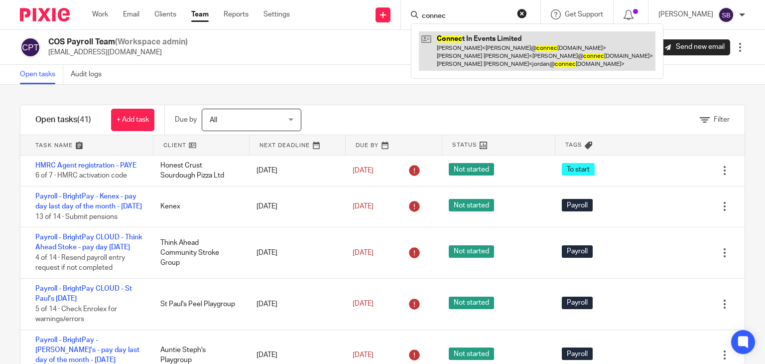
type input "connec"
click at [496, 50] on link at bounding box center [537, 50] width 237 height 39
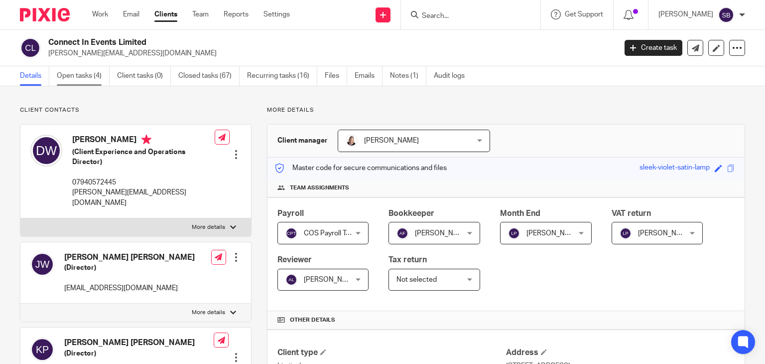
click at [101, 80] on link "Open tasks (4)" at bounding box center [83, 75] width 53 height 19
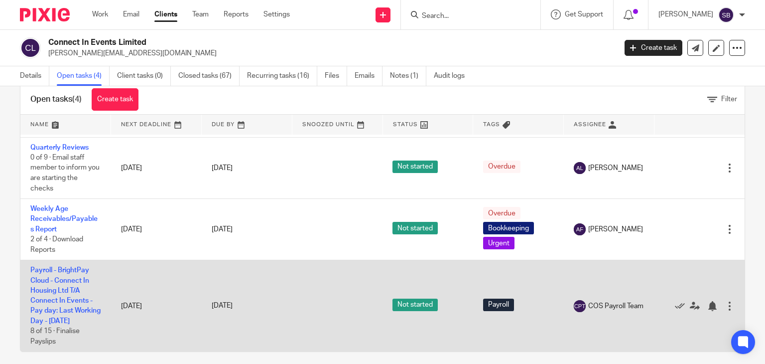
scroll to position [29, 0]
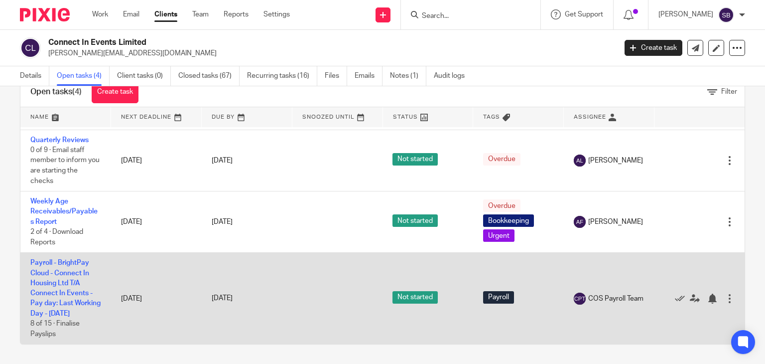
click at [67, 276] on td "Payroll - BrightPay Cloud - Connect In Housing Ltd T/A Connect In Events - Pay …" at bounding box center [65, 299] width 91 height 92
click at [66, 272] on link "Payroll - BrightPay Cloud - Connect In Housing Ltd T/A Connect In Events - Pay …" at bounding box center [65, 288] width 70 height 58
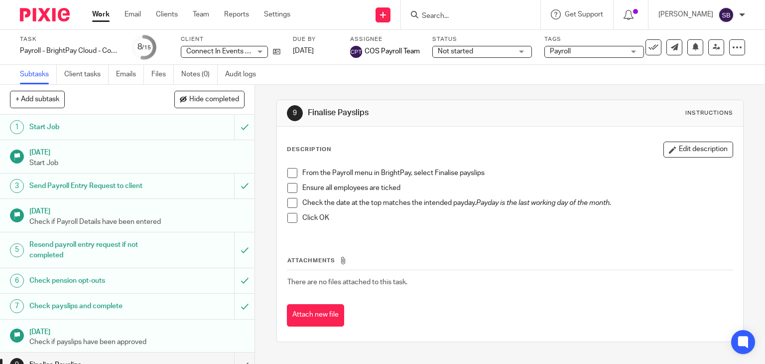
click at [289, 170] on span at bounding box center [292, 173] width 10 height 10
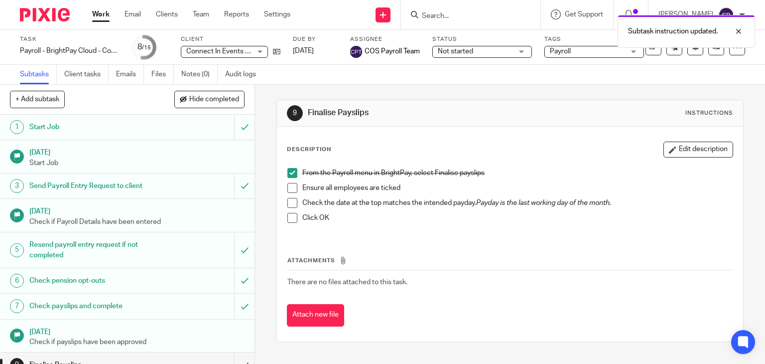
click at [288, 190] on span at bounding box center [292, 188] width 10 height 10
click at [289, 201] on span at bounding box center [292, 203] width 10 height 10
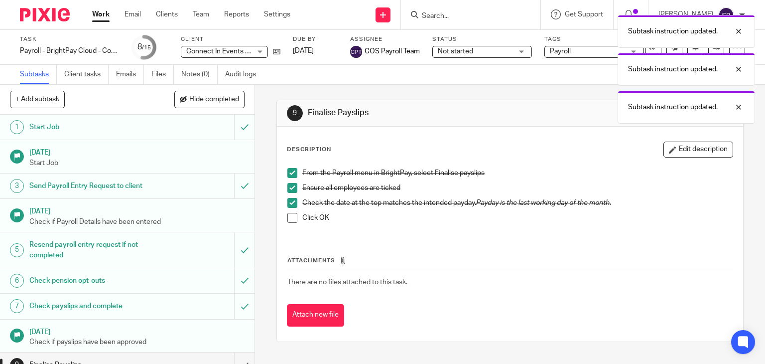
drag, startPoint x: 287, startPoint y: 214, endPoint x: 197, endPoint y: 238, distance: 93.7
click at [287, 214] on span at bounding box center [292, 218] width 10 height 10
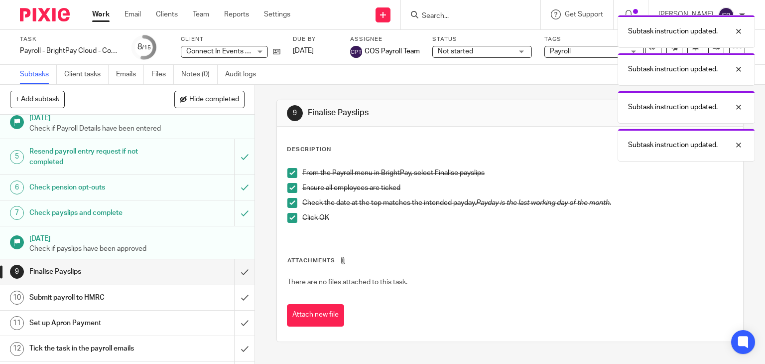
scroll to position [174, 0]
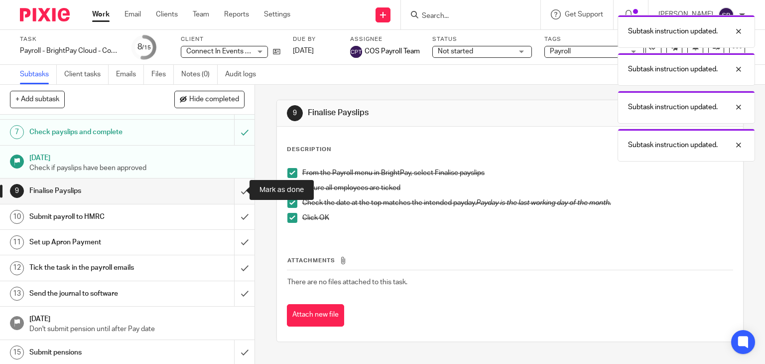
click at [232, 192] on input "submit" at bounding box center [127, 190] width 255 height 25
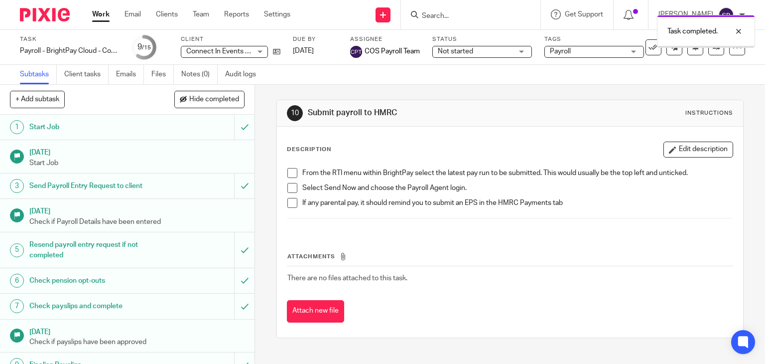
click at [290, 172] on span at bounding box center [292, 173] width 10 height 10
click at [287, 188] on span at bounding box center [292, 188] width 10 height 10
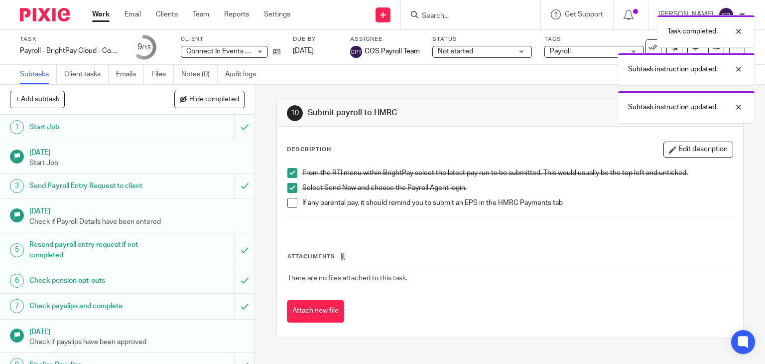
click at [289, 204] on span at bounding box center [292, 203] width 10 height 10
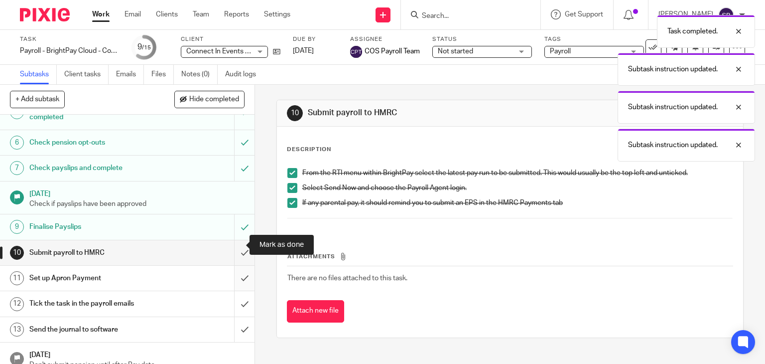
scroll to position [174, 0]
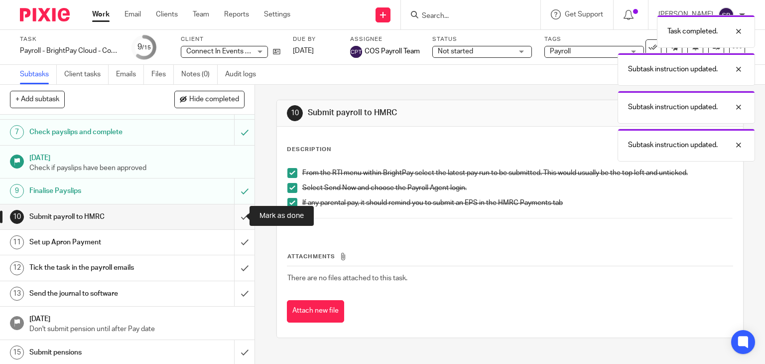
click at [231, 215] on input "submit" at bounding box center [127, 216] width 255 height 25
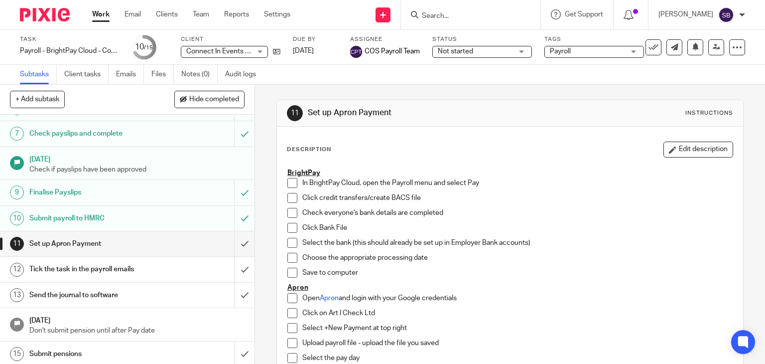
scroll to position [174, 0]
click at [231, 267] on input "submit" at bounding box center [127, 267] width 255 height 25
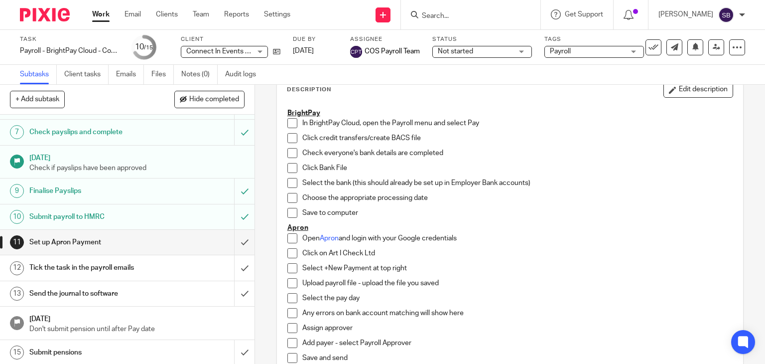
scroll to position [177, 0]
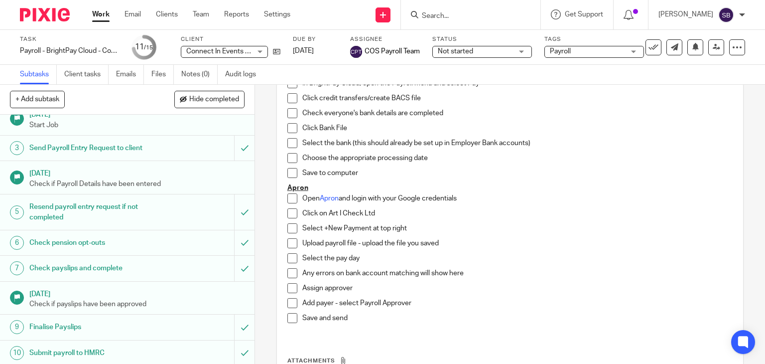
scroll to position [100, 0]
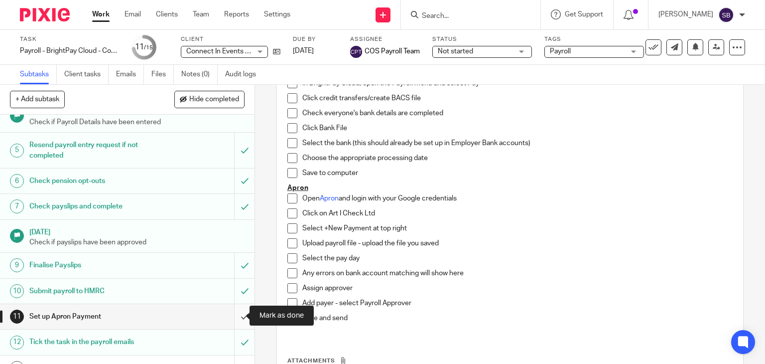
click at [232, 316] on input "submit" at bounding box center [127, 316] width 255 height 25
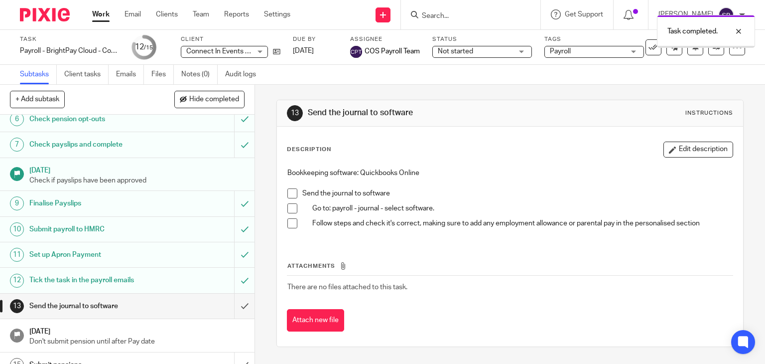
scroll to position [174, 0]
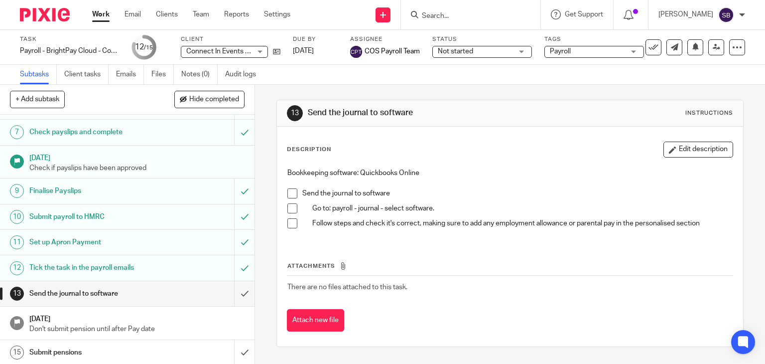
click at [289, 194] on span at bounding box center [292, 193] width 10 height 10
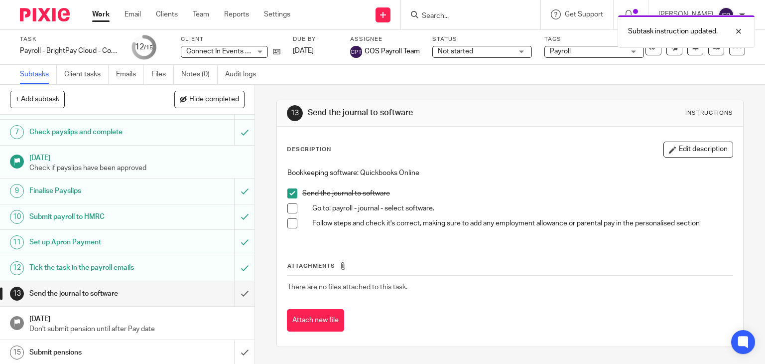
drag, startPoint x: 288, startPoint y: 204, endPoint x: 285, endPoint y: 226, distance: 22.3
click at [288, 204] on span at bounding box center [292, 208] width 10 height 10
click at [289, 221] on span at bounding box center [292, 223] width 10 height 10
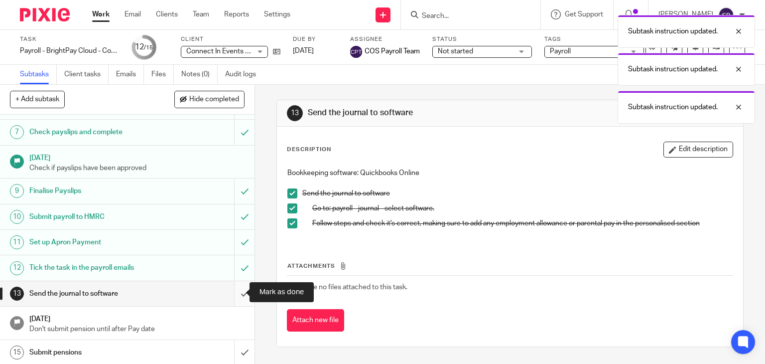
click at [233, 290] on input "submit" at bounding box center [127, 293] width 255 height 25
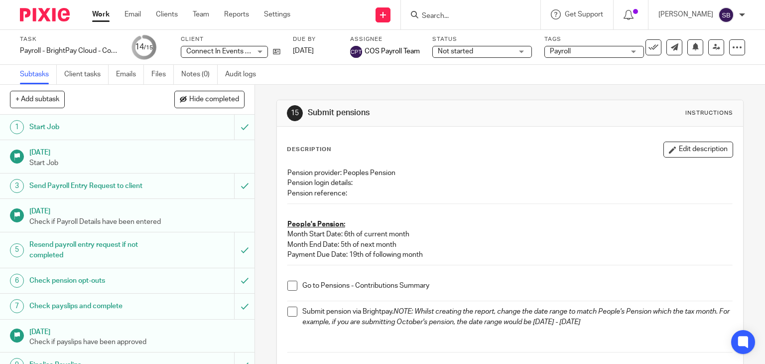
drag, startPoint x: 205, startPoint y: 11, endPoint x: 205, endPoint y: 3, distance: 8.5
click at [205, 11] on link "Team" at bounding box center [201, 14] width 16 height 10
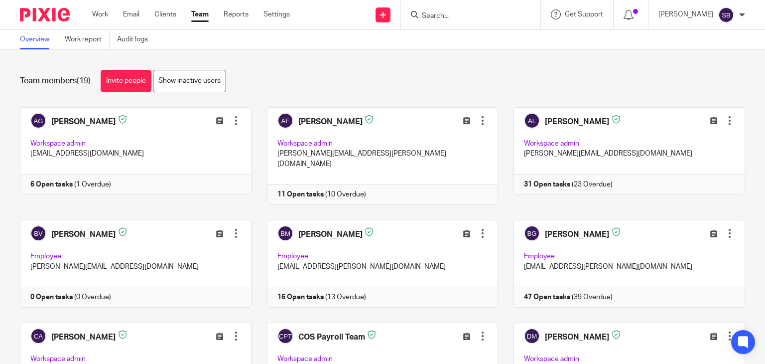
click at [456, 17] on input "Search" at bounding box center [466, 16] width 90 height 9
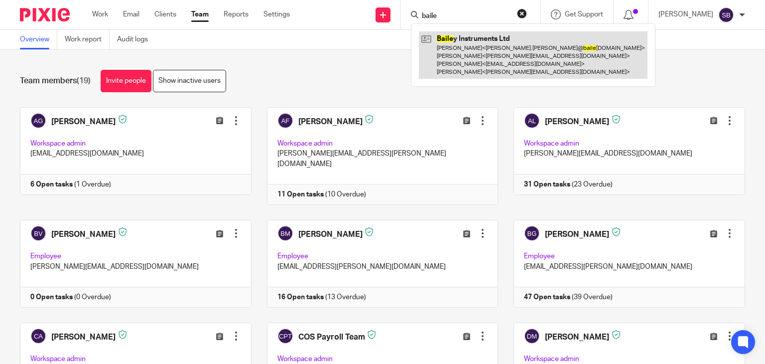
type input "baile"
click at [464, 55] on link at bounding box center [533, 54] width 229 height 47
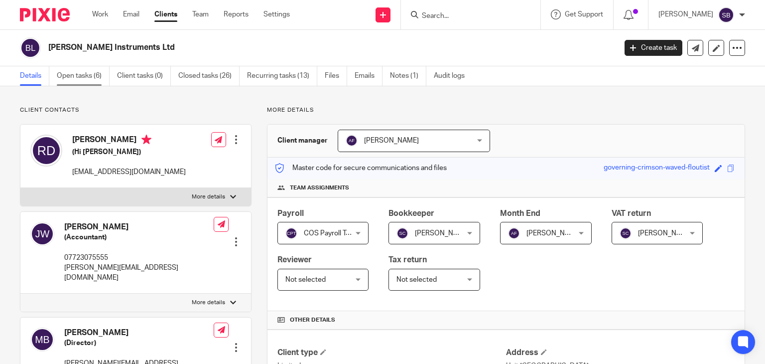
click at [94, 78] on link "Open tasks (6)" at bounding box center [83, 75] width 53 height 19
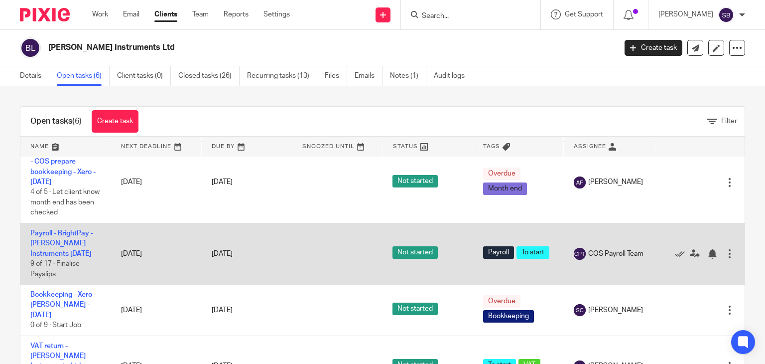
scroll to position [29, 0]
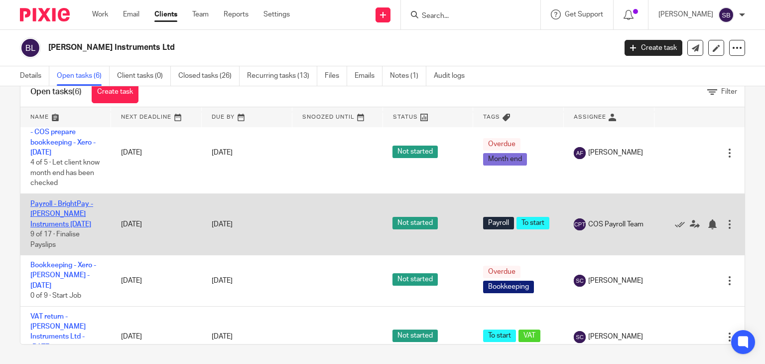
click at [48, 218] on link "Payroll - BrightPay - [PERSON_NAME] Instruments [DATE]" at bounding box center [61, 213] width 63 height 27
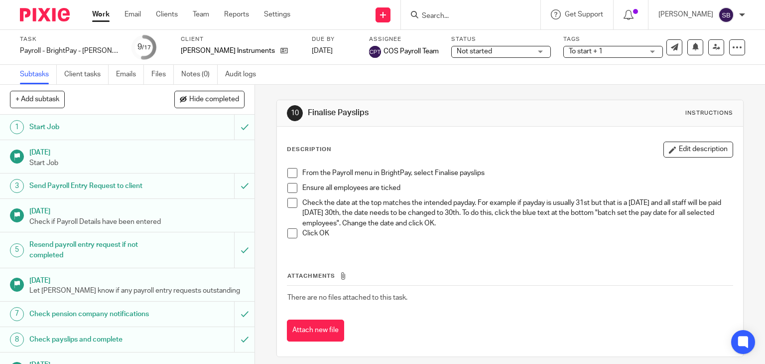
click at [290, 171] on span at bounding box center [292, 173] width 10 height 10
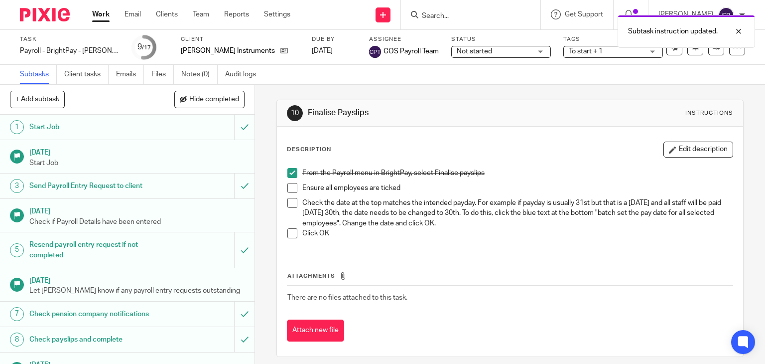
click at [283, 184] on div "From the Payroll menu in BrightPay, select Finalise payslips Ensure all employe…" at bounding box center [511, 207] width 456 height 88
click at [288, 188] on span at bounding box center [292, 188] width 10 height 10
click at [290, 200] on span at bounding box center [292, 203] width 10 height 10
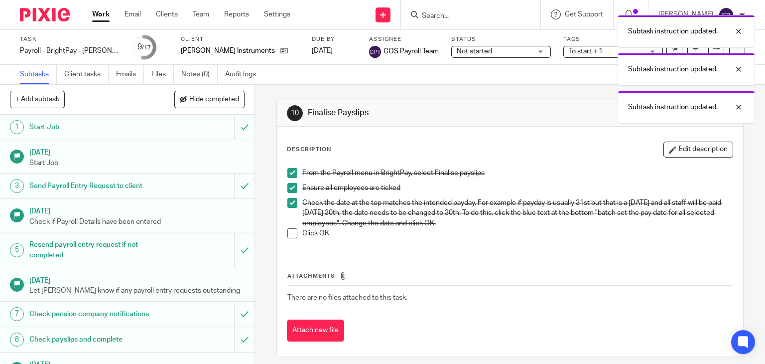
click at [289, 234] on span at bounding box center [292, 233] width 10 height 10
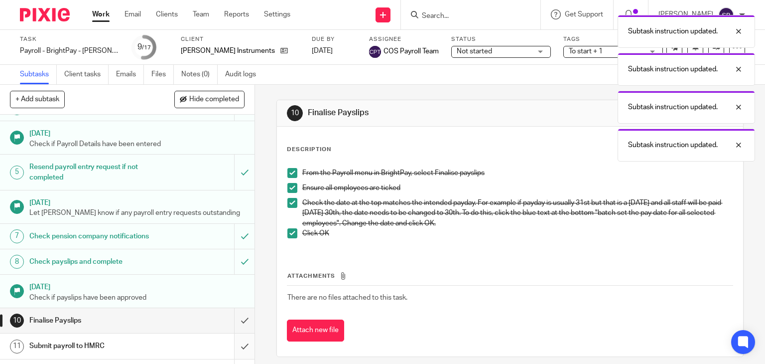
scroll to position [199, 0]
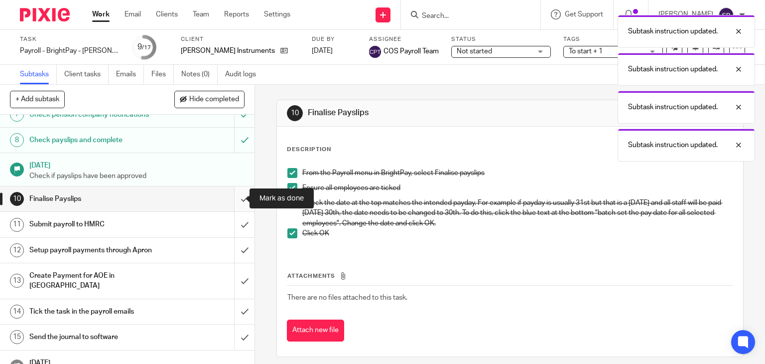
click at [237, 198] on input "submit" at bounding box center [127, 198] width 255 height 25
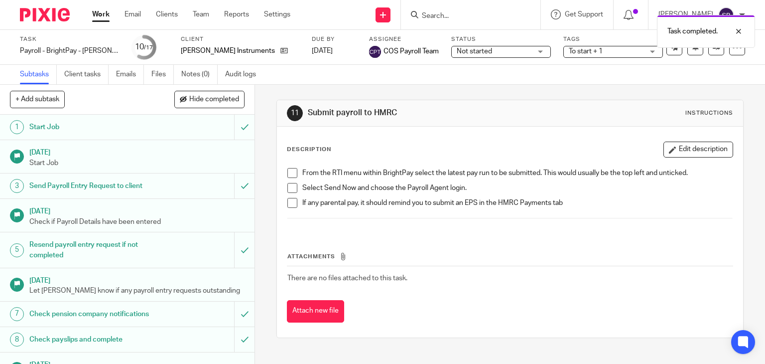
click at [290, 176] on span at bounding box center [292, 173] width 10 height 10
drag, startPoint x: 291, startPoint y: 186, endPoint x: 291, endPoint y: 199, distance: 13.5
click at [291, 187] on span at bounding box center [292, 188] width 10 height 10
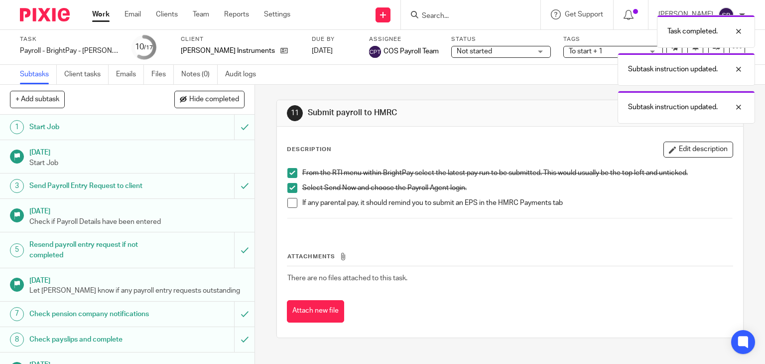
click at [291, 201] on span at bounding box center [292, 203] width 10 height 10
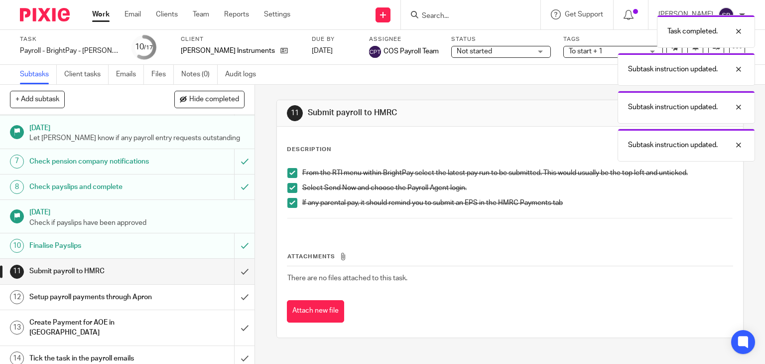
scroll to position [243, 0]
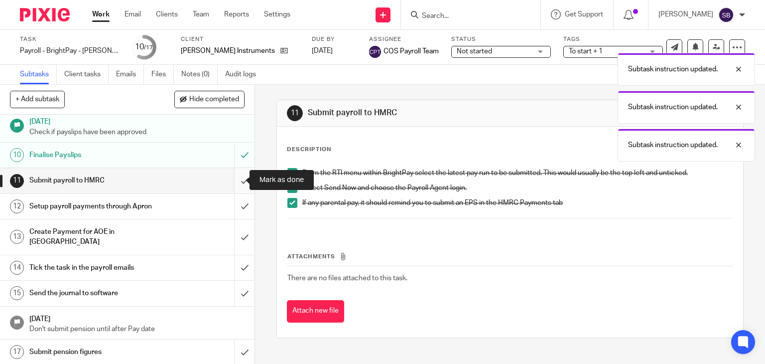
click at [234, 178] on input "submit" at bounding box center [127, 180] width 255 height 25
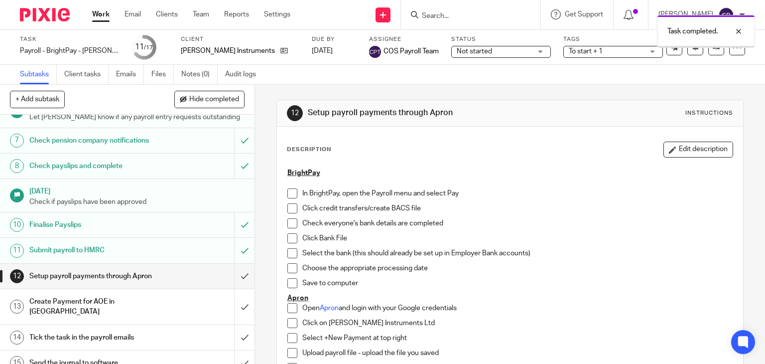
scroll to position [243, 0]
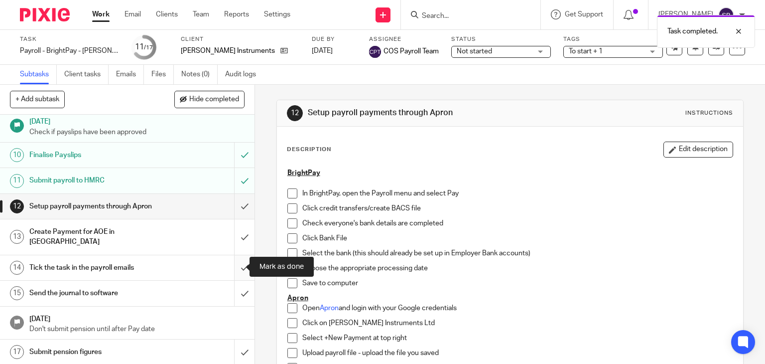
click at [235, 266] on input "submit" at bounding box center [127, 267] width 255 height 25
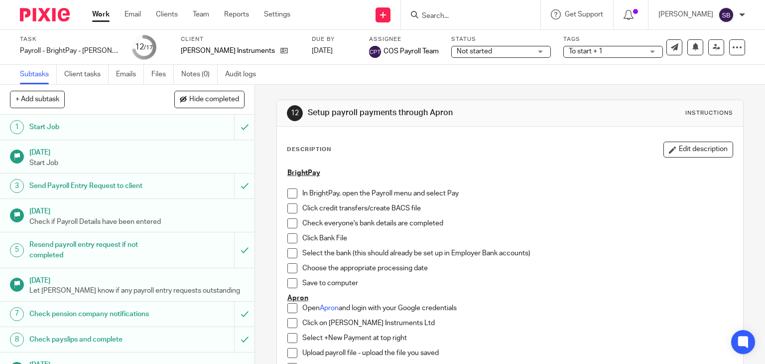
click at [289, 191] on span at bounding box center [292, 193] width 10 height 10
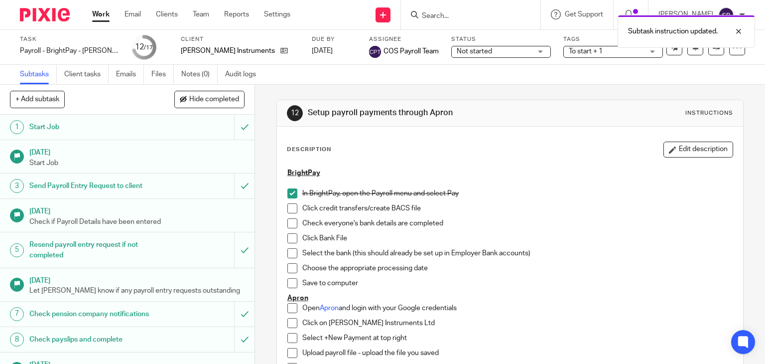
click at [287, 209] on span at bounding box center [292, 208] width 10 height 10
click at [287, 224] on span at bounding box center [292, 223] width 10 height 10
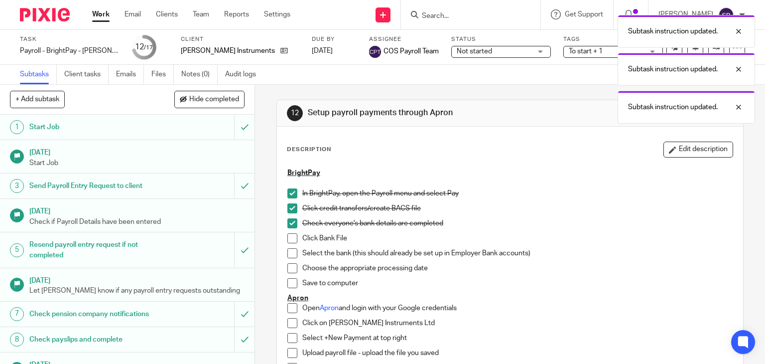
click at [290, 238] on span at bounding box center [292, 238] width 10 height 10
click at [288, 254] on span at bounding box center [292, 253] width 10 height 10
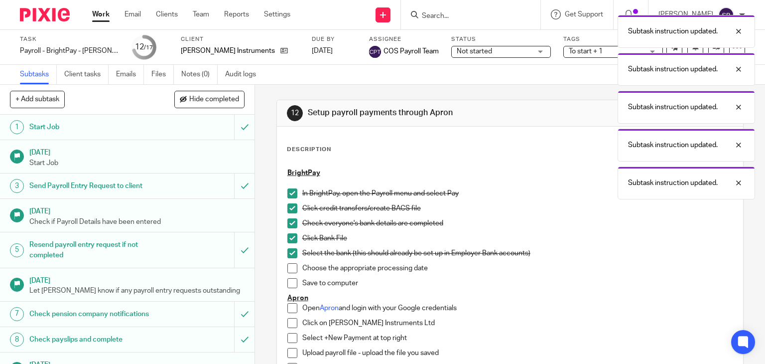
click at [289, 269] on span at bounding box center [292, 268] width 10 height 10
click at [289, 281] on span at bounding box center [292, 283] width 10 height 10
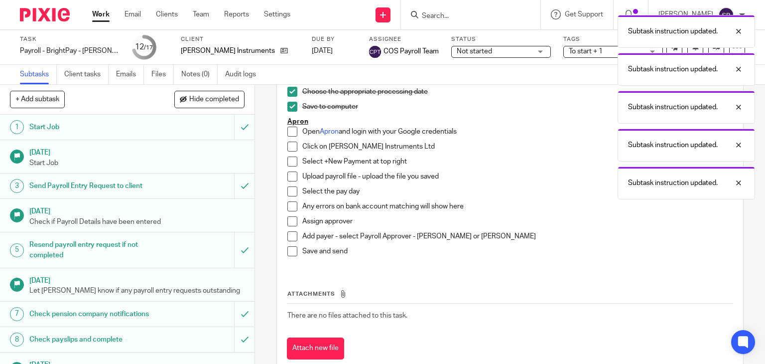
scroll to position [202, 0]
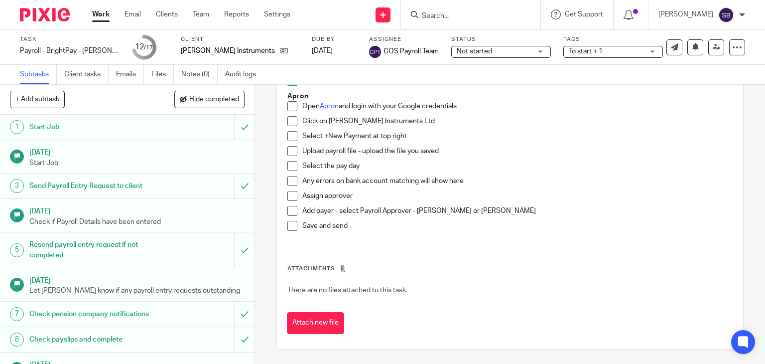
click at [287, 104] on span at bounding box center [292, 106] width 10 height 10
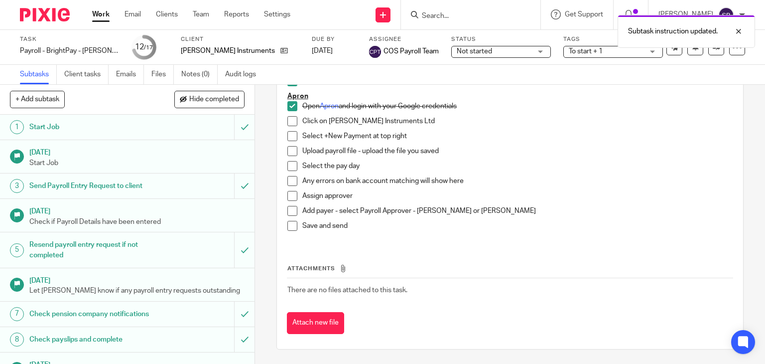
click at [287, 119] on span at bounding box center [292, 121] width 10 height 10
click at [287, 136] on span at bounding box center [292, 136] width 10 height 10
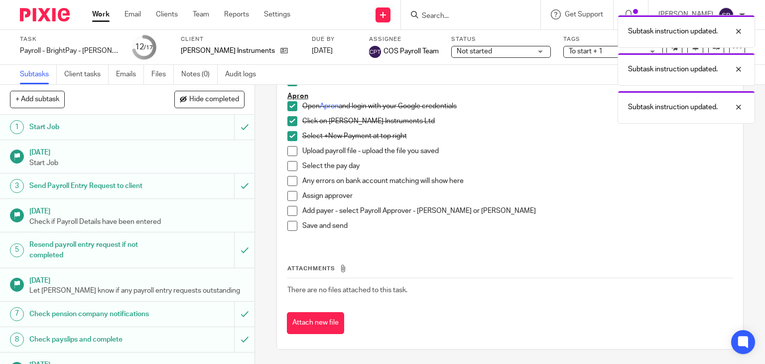
click at [289, 149] on span at bounding box center [292, 151] width 10 height 10
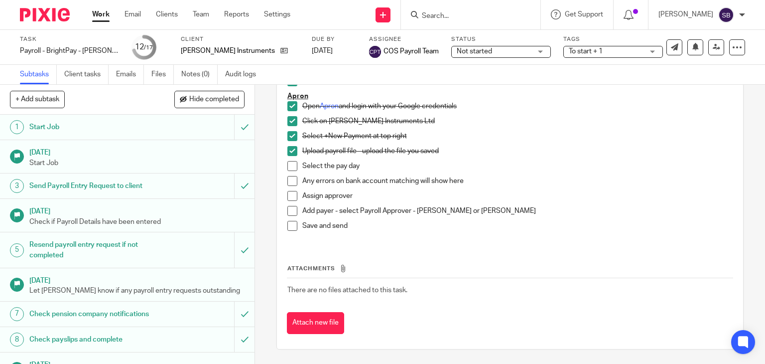
click at [289, 165] on span at bounding box center [292, 166] width 10 height 10
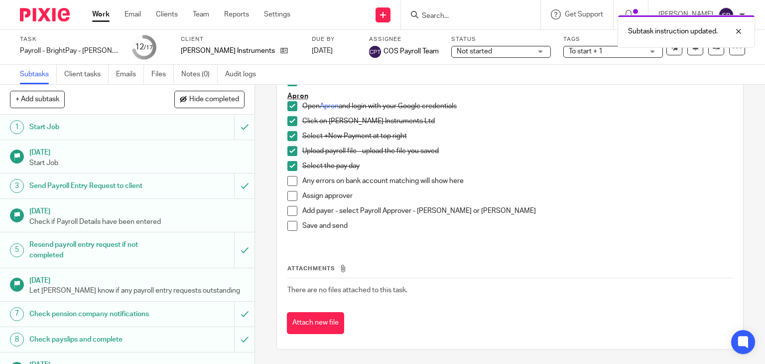
click at [287, 180] on span at bounding box center [292, 181] width 10 height 10
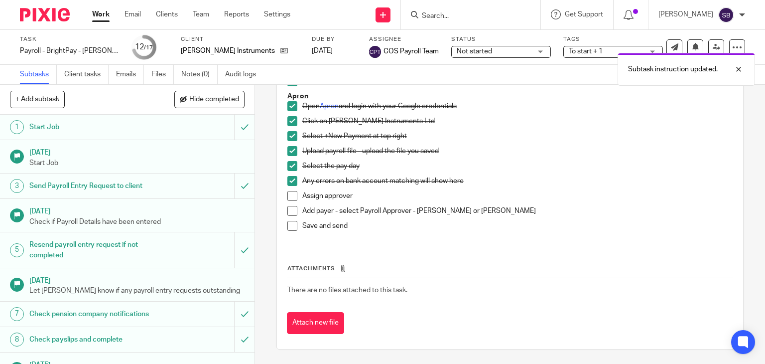
click at [287, 196] on span at bounding box center [292, 196] width 10 height 10
click at [287, 206] on span at bounding box center [292, 211] width 10 height 10
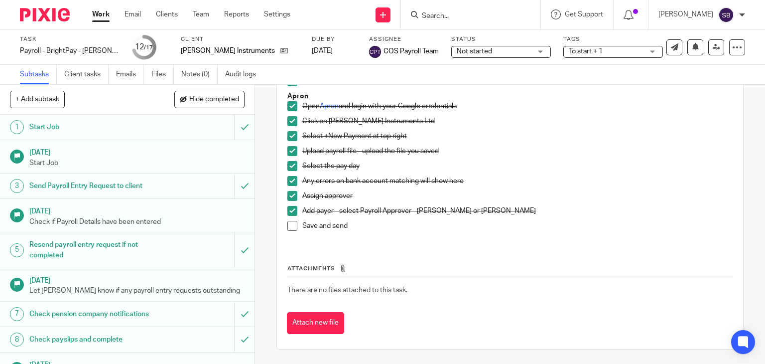
click at [290, 222] on span at bounding box center [292, 226] width 10 height 10
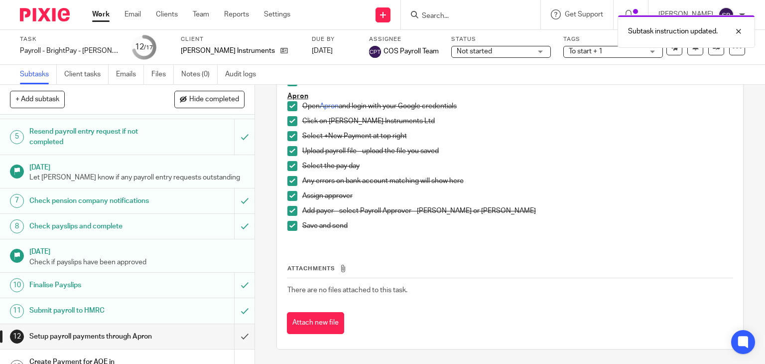
scroll to position [243, 0]
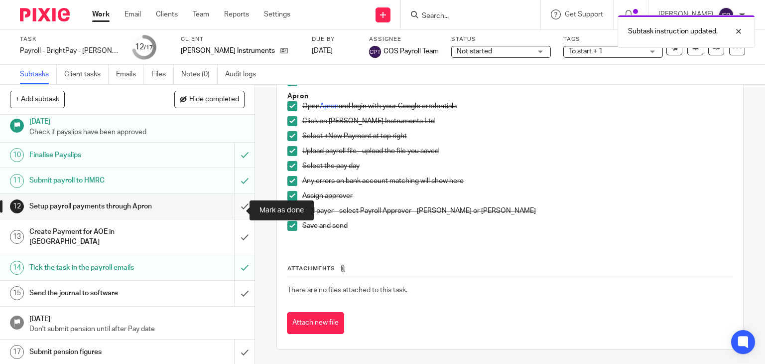
click at [233, 211] on input "submit" at bounding box center [127, 206] width 255 height 25
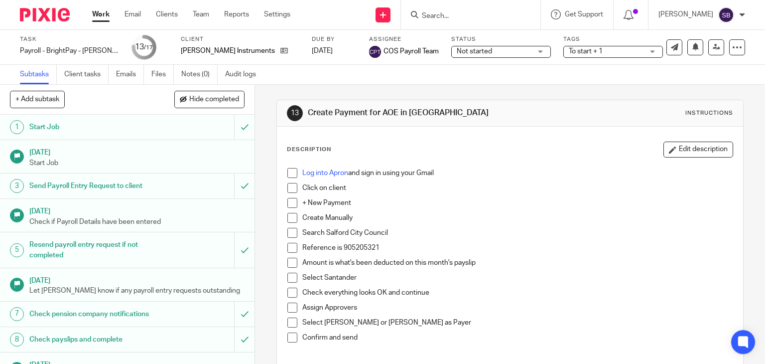
click at [287, 173] on span at bounding box center [292, 173] width 10 height 10
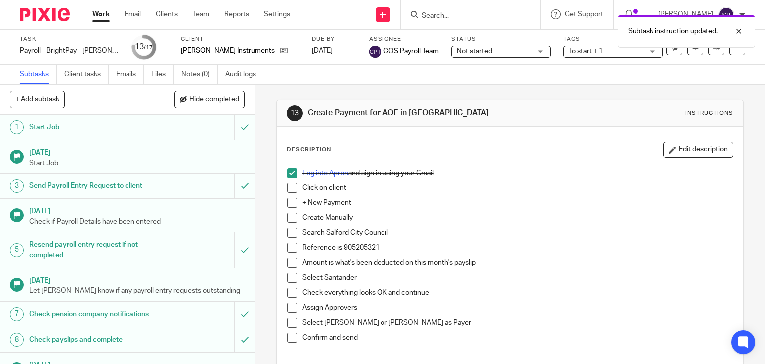
click at [292, 187] on span at bounding box center [292, 188] width 10 height 10
click at [290, 200] on span at bounding box center [292, 203] width 10 height 10
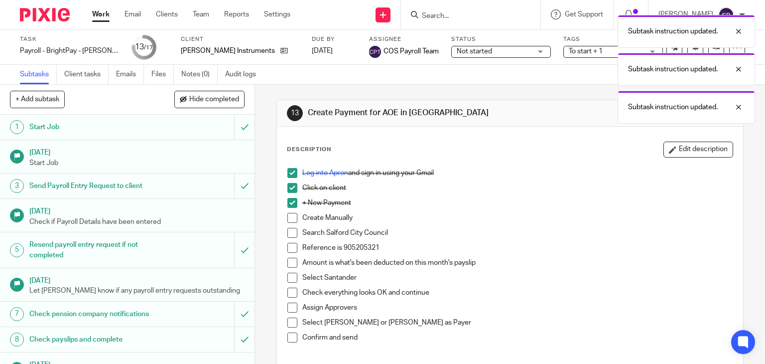
click at [288, 214] on span at bounding box center [292, 218] width 10 height 10
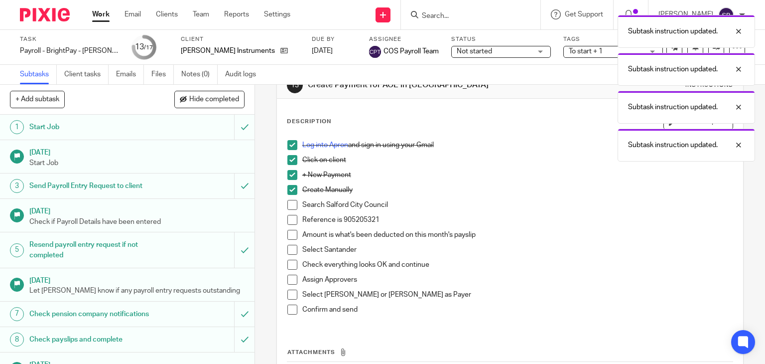
scroll to position [50, 0]
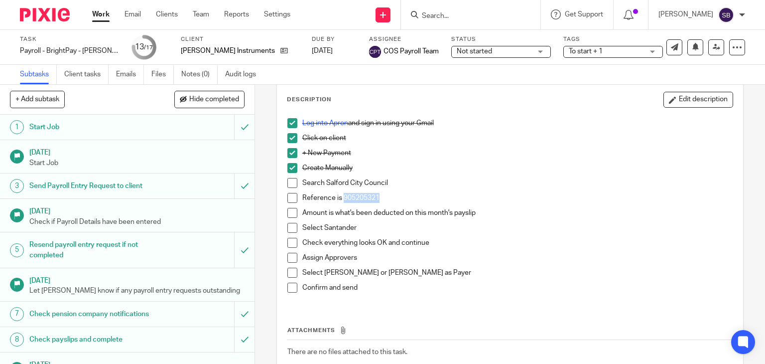
drag, startPoint x: 383, startPoint y: 198, endPoint x: 339, endPoint y: 200, distance: 43.9
click at [339, 200] on p "Reference is 905205321" at bounding box center [517, 198] width 431 height 10
copy p "905205321"
click at [289, 186] on span at bounding box center [292, 183] width 10 height 10
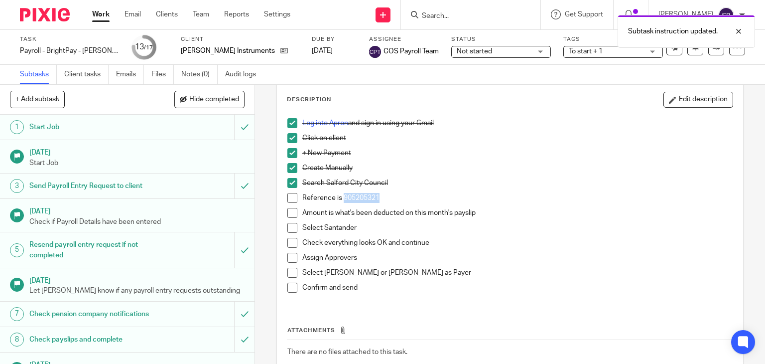
click at [287, 197] on span at bounding box center [292, 198] width 10 height 10
click at [287, 210] on span at bounding box center [292, 213] width 10 height 10
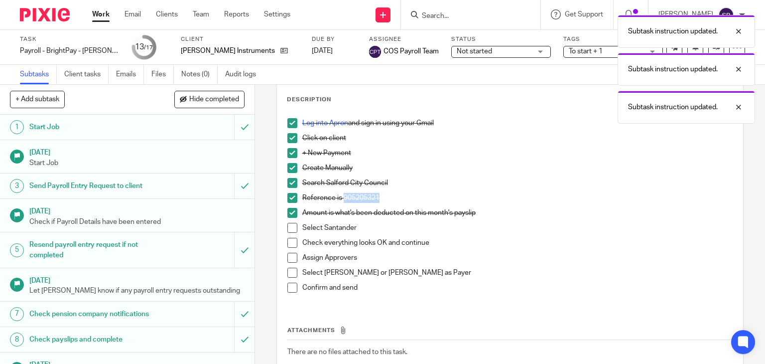
click at [493, 204] on div "Reference is 905205321" at bounding box center [517, 200] width 431 height 15
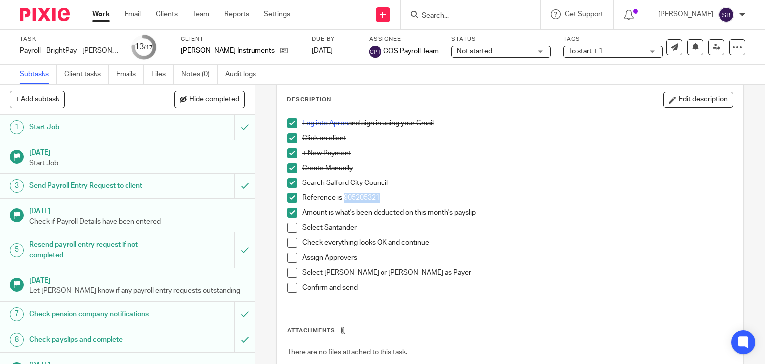
click at [287, 227] on span at bounding box center [292, 228] width 10 height 10
click at [290, 243] on span at bounding box center [292, 243] width 10 height 10
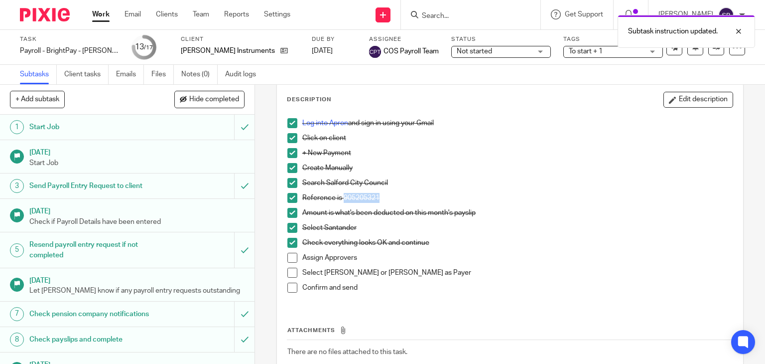
click at [288, 254] on span at bounding box center [292, 258] width 10 height 10
click at [289, 268] on span at bounding box center [292, 273] width 10 height 10
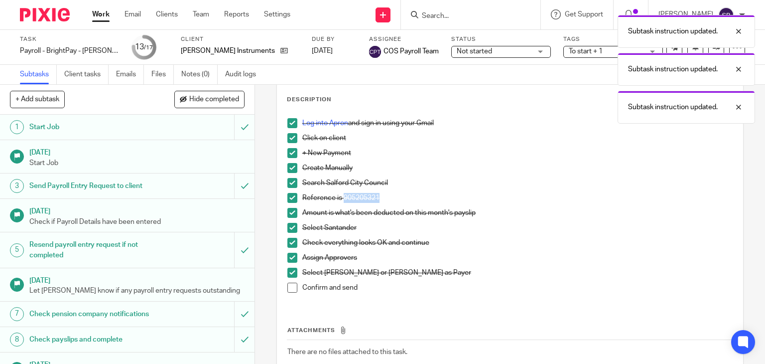
drag, startPoint x: 288, startPoint y: 287, endPoint x: 193, endPoint y: 276, distance: 95.4
click at [287, 287] on span at bounding box center [292, 288] width 10 height 10
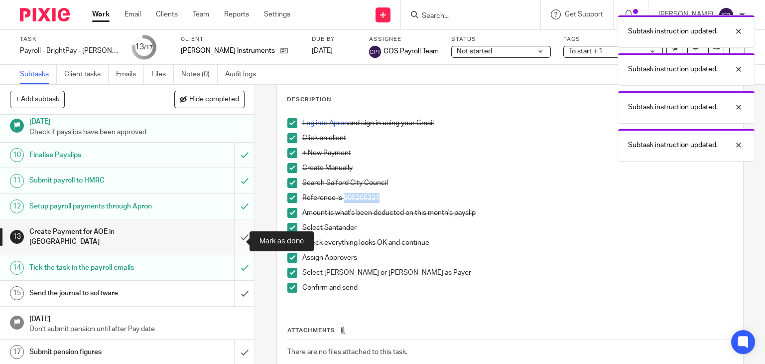
click at [235, 240] on input "submit" at bounding box center [127, 236] width 255 height 35
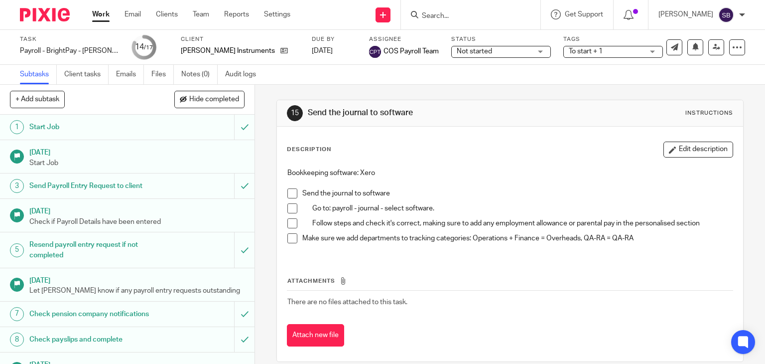
click at [287, 197] on span at bounding box center [292, 193] width 10 height 10
click at [288, 206] on span at bounding box center [292, 208] width 10 height 10
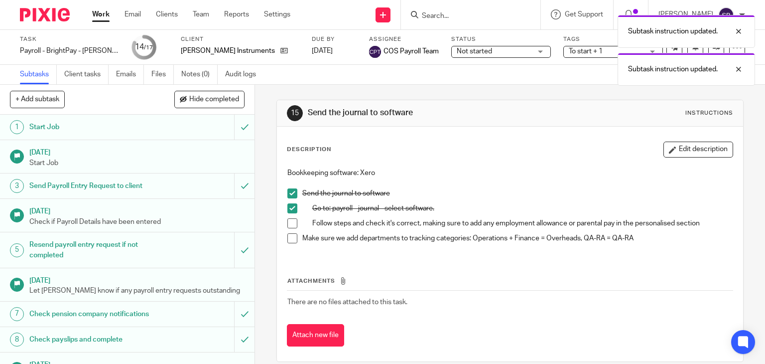
click at [289, 219] on span at bounding box center [292, 223] width 10 height 10
click at [287, 234] on span at bounding box center [292, 238] width 10 height 10
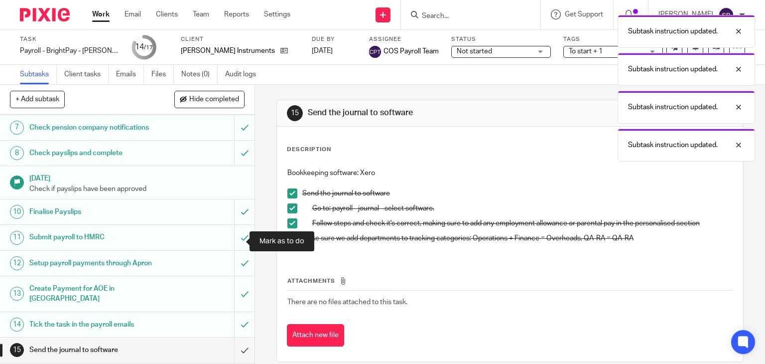
scroll to position [243, 0]
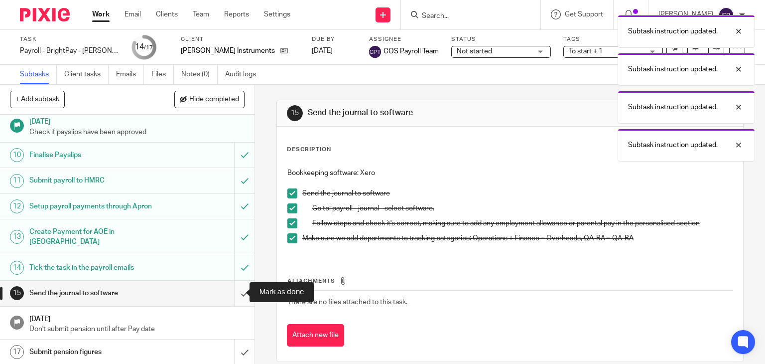
click at [234, 293] on input "submit" at bounding box center [127, 293] width 255 height 25
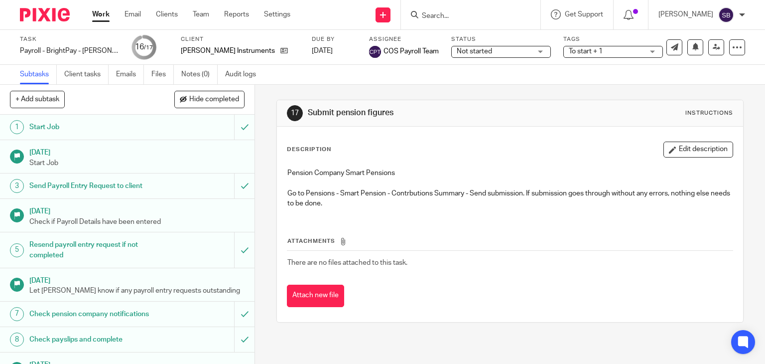
click at [744, 13] on div at bounding box center [742, 15] width 6 height 6
click at [706, 72] on span "Logout" at bounding box center [699, 69] width 22 height 7
